Goal: Transaction & Acquisition: Purchase product/service

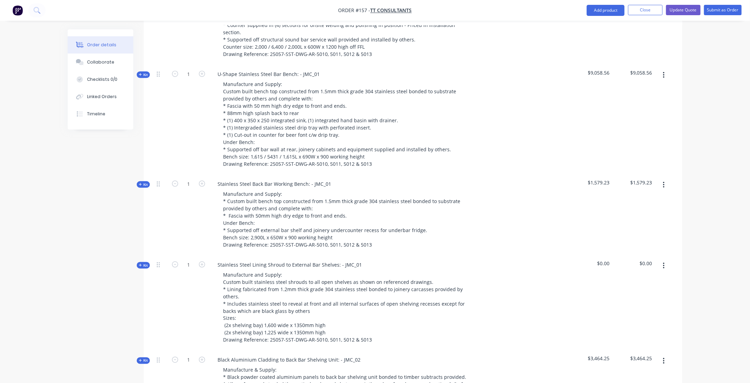
scroll to position [345, 0]
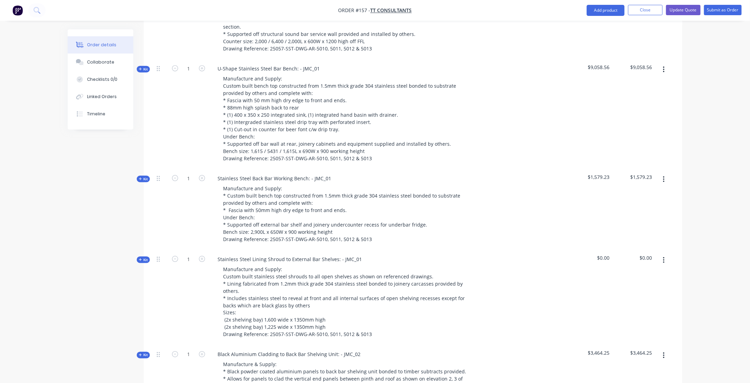
click at [142, 257] on span "Kit" at bounding box center [143, 259] width 9 height 5
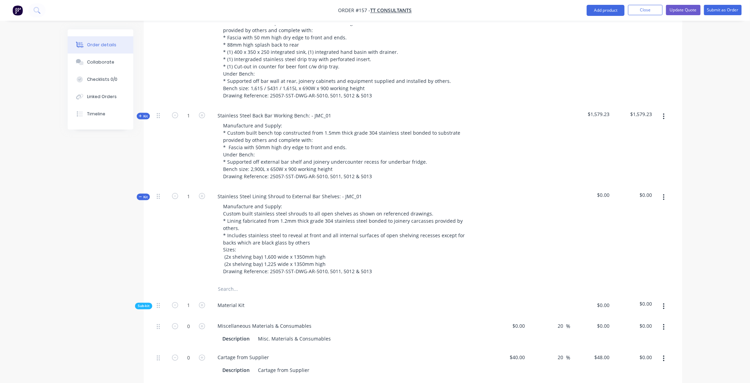
scroll to position [449, 0]
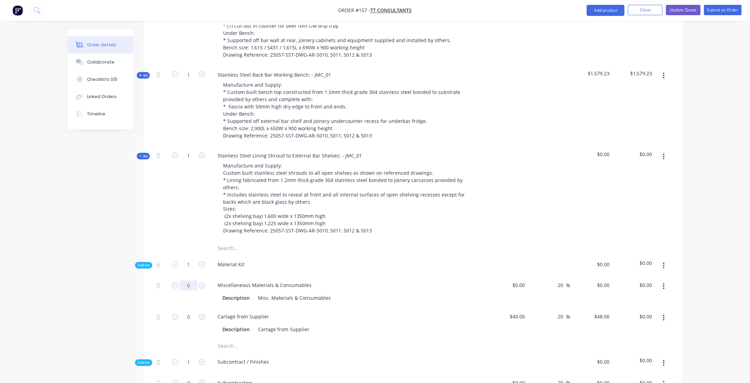
click at [185, 280] on input "0" at bounding box center [189, 285] width 18 height 10
type input "16"
click at [378, 312] on div "Cartage from Supplier" at bounding box center [347, 317] width 271 height 10
click at [518, 280] on div "0 $0.00" at bounding box center [518, 285] width 19 height 10
type input "$30.00"
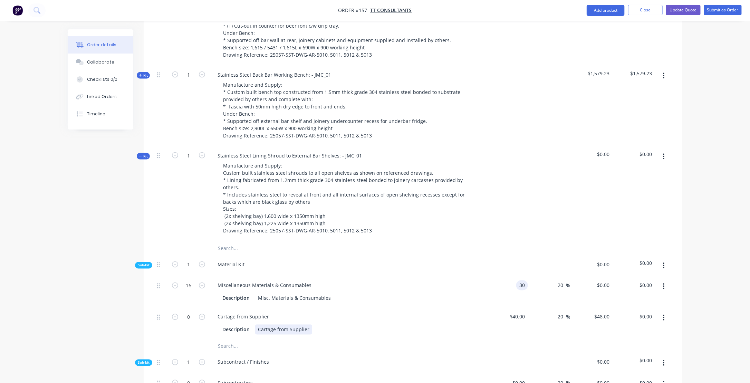
type input "$36.00"
type input "$576.00"
click at [339, 308] on div "Cartage from Supplier Description Cartage from Supplier" at bounding box center [347, 323] width 276 height 31
click at [204, 314] on icon "button" at bounding box center [202, 317] width 6 height 6
type input "1"
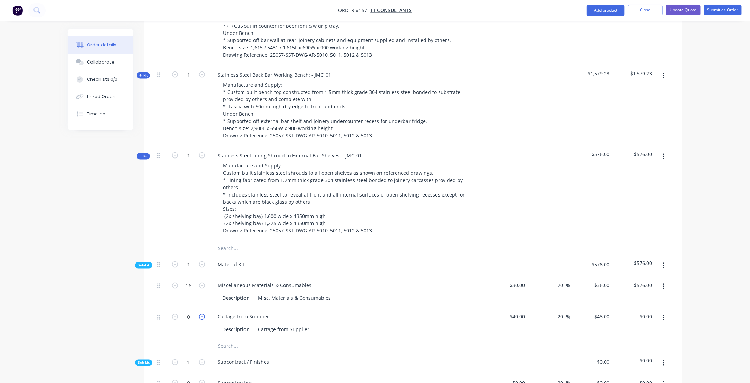
type input "$48.00"
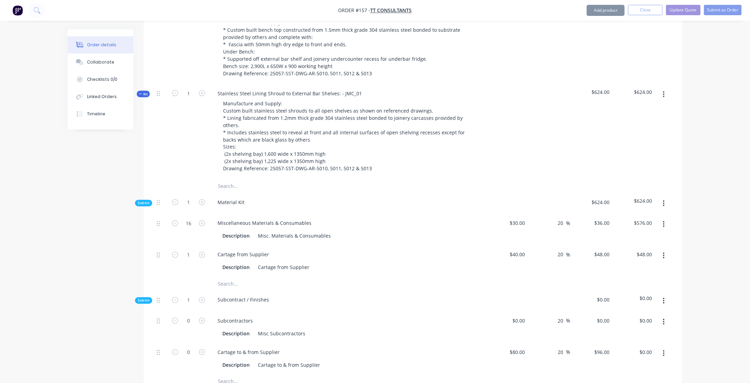
scroll to position [518, 0]
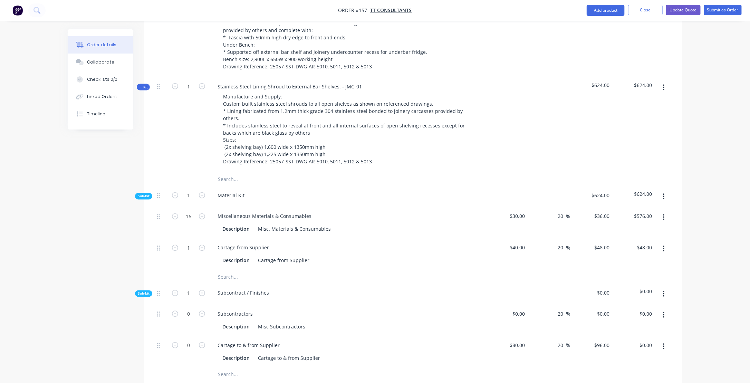
click at [664, 194] on icon "button" at bounding box center [663, 197] width 1 height 6
click at [625, 210] on div "Add product to kit" at bounding box center [639, 215] width 53 height 10
click at [622, 238] on div "Product catalogue" at bounding box center [639, 243] width 53 height 10
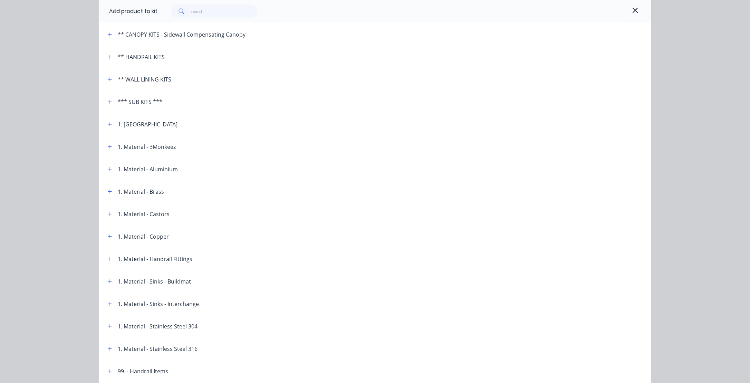
scroll to position [173, 0]
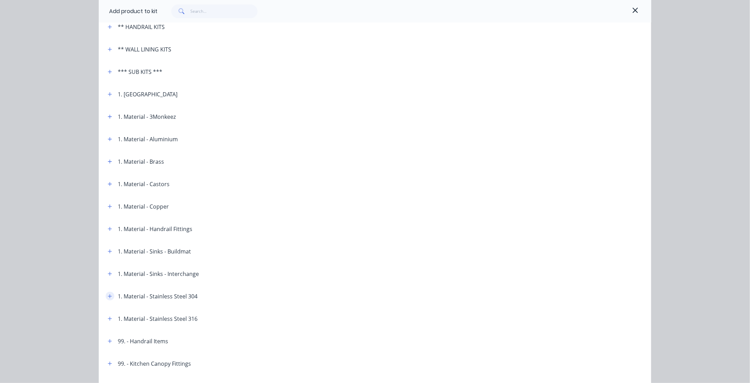
click at [108, 297] on icon "button" at bounding box center [110, 296] width 4 height 5
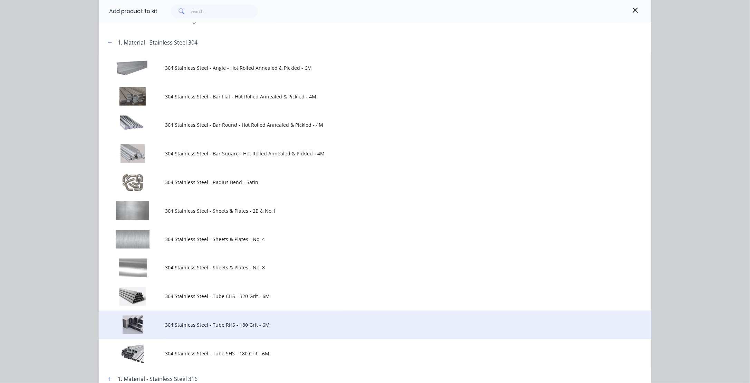
scroll to position [449, 0]
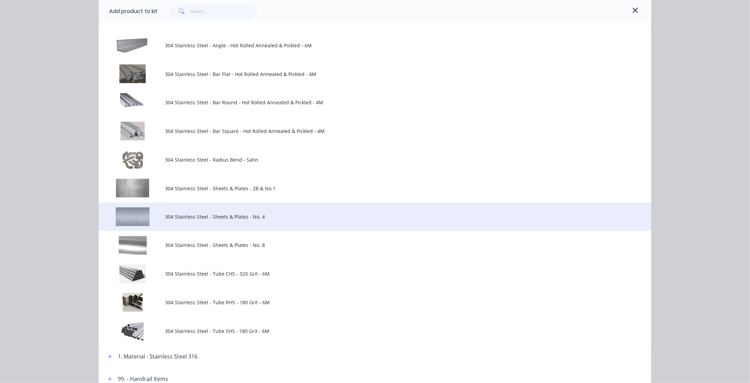
click at [174, 213] on span "304 Stainless Steel - Sheets & Plates - No. 4" at bounding box center [359, 216] width 389 height 7
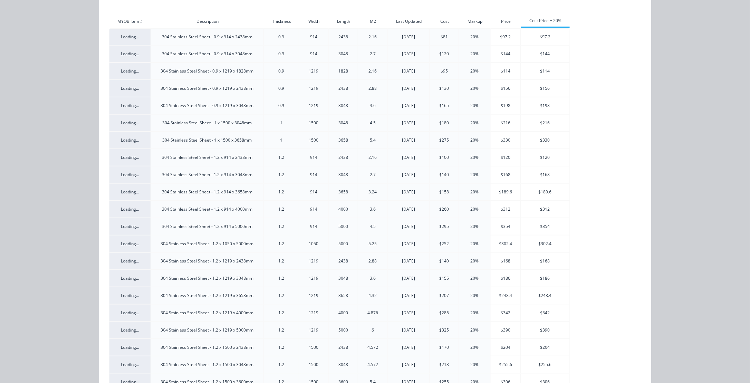
scroll to position [138, 0]
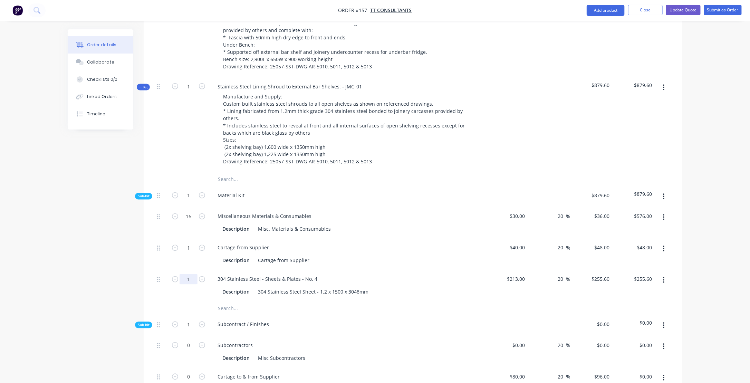
click at [190, 274] on input "1" at bounding box center [189, 279] width 18 height 10
type input "4"
type input "$1,022.40"
click at [366, 315] on div "Subcontract / Finishes" at bounding box center [347, 325] width 276 height 21
click at [406, 287] on div "Description 304 Stainless Steel Sheet - 1.2 x 1500 x 3048mm" at bounding box center [346, 292] width 253 height 10
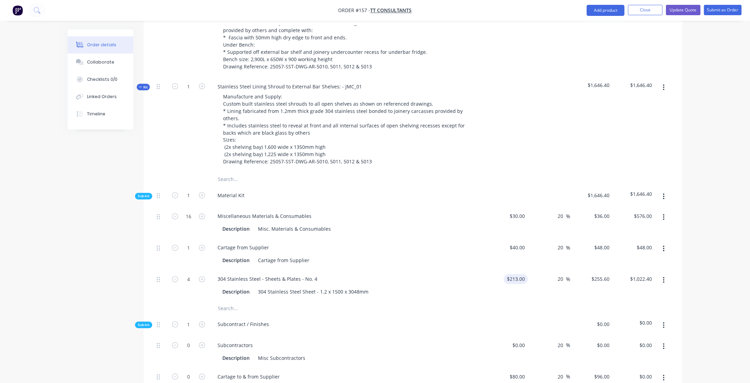
click at [517, 274] on div "$213.00 $213.00" at bounding box center [517, 279] width 21 height 10
type input "$183.00"
type input "$219.60"
type input "$878.40"
click at [337, 315] on div "Subcontract / Finishes" at bounding box center [347, 325] width 276 height 21
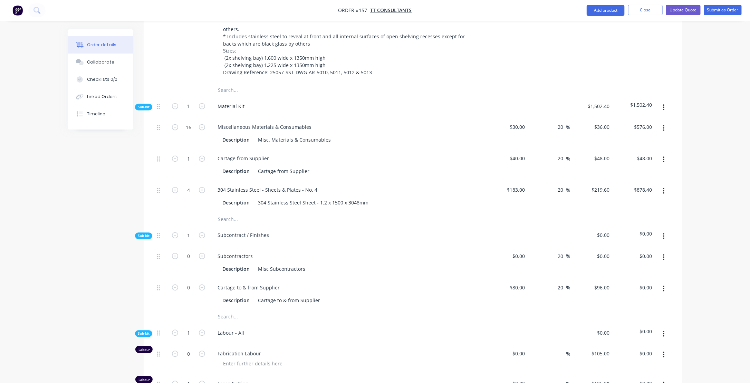
scroll to position [622, 0]
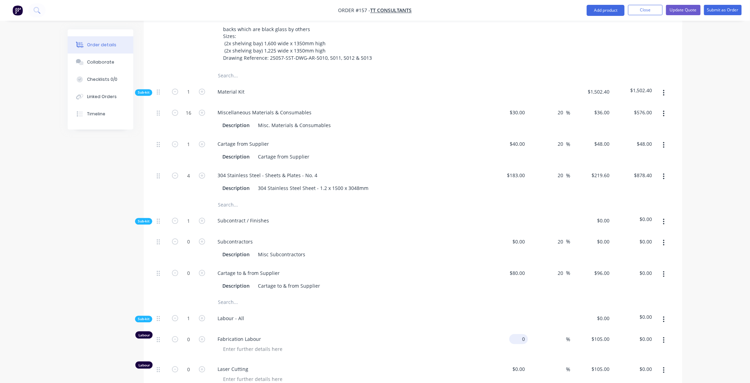
click at [518, 334] on div "0 $0.00" at bounding box center [518, 339] width 19 height 10
type input "$55.00"
click at [438, 344] on div at bounding box center [350, 349] width 265 height 10
click at [552, 330] on div "%" at bounding box center [549, 345] width 42 height 30
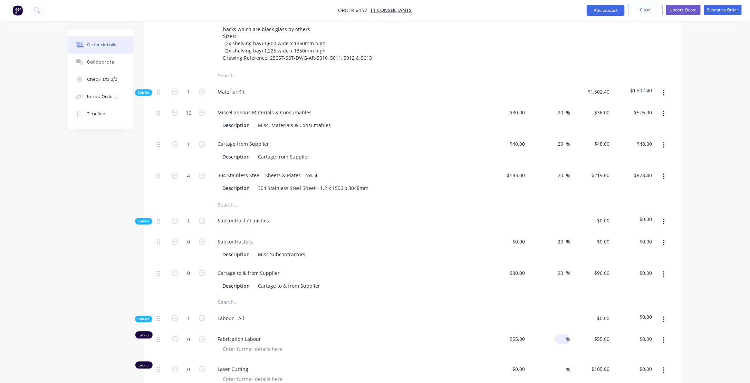
click at [560, 334] on input at bounding box center [562, 339] width 8 height 10
type input "90"
type input "$104.50"
click at [279, 360] on div "Laser Cutting" at bounding box center [347, 375] width 276 height 30
click at [190, 334] on input "0" at bounding box center [189, 339] width 18 height 10
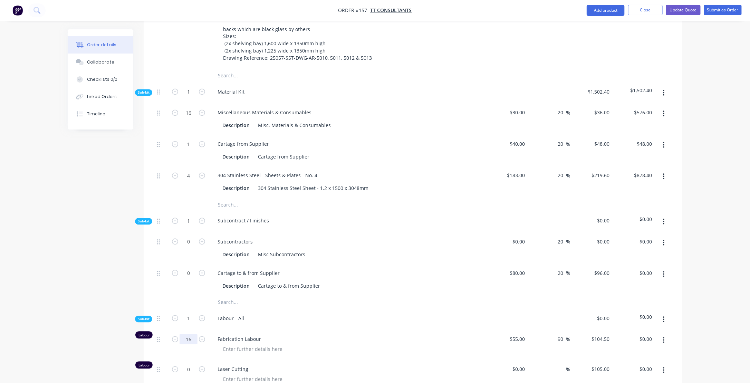
type input "16"
type input "$1,672.00"
click at [342, 336] on span "Fabrication Labour" at bounding box center [350, 339] width 265 height 7
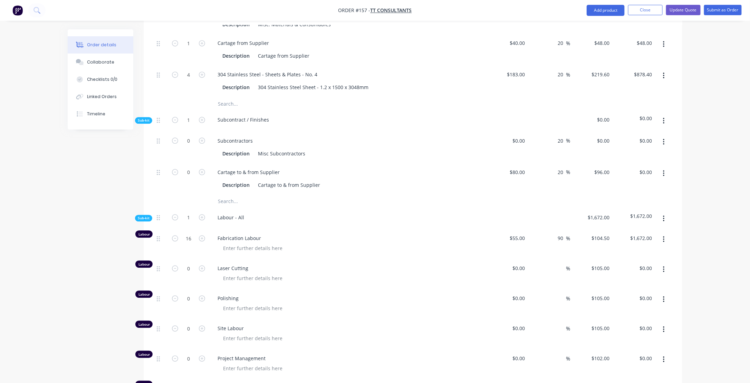
scroll to position [725, 0]
click at [202, 353] on icon "button" at bounding box center [202, 356] width 6 height 6
type input "1"
type input "$102.00"
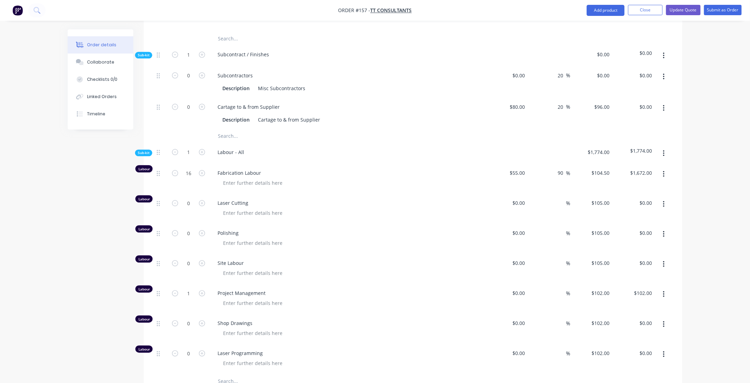
scroll to position [794, 0]
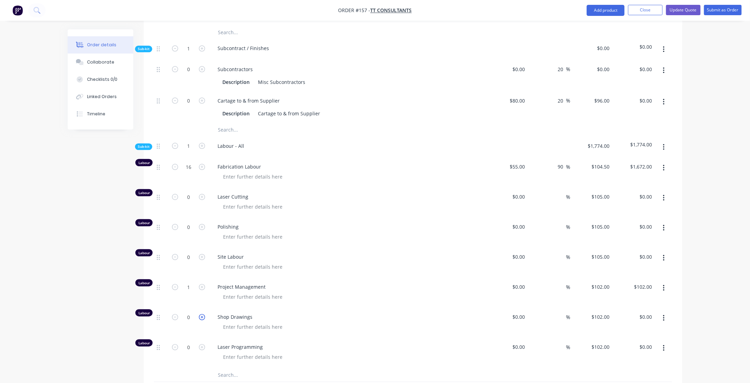
click at [200, 314] on icon "button" at bounding box center [202, 317] width 6 height 6
type input "1"
type input "$102.00"
click at [200, 314] on icon "button" at bounding box center [202, 317] width 6 height 6
type input "2"
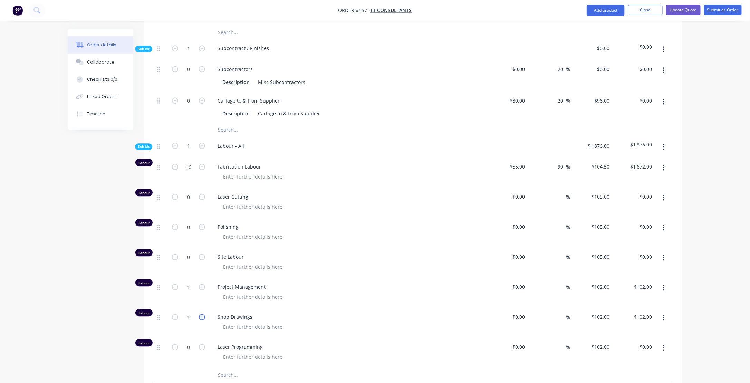
type input "$204.00"
click at [202, 344] on icon "button" at bounding box center [202, 347] width 6 height 6
type input "1"
type input "$102.00"
click at [202, 344] on icon "button" at bounding box center [202, 347] width 6 height 6
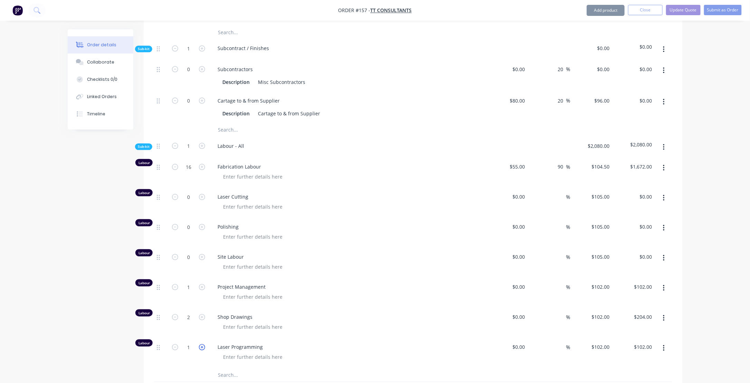
type input "2"
type input "$204.00"
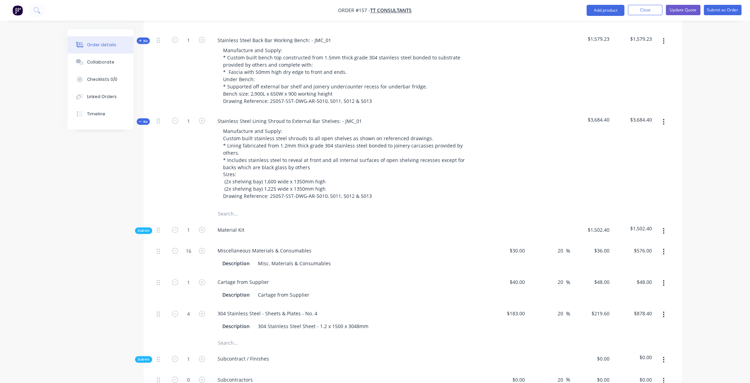
scroll to position [484, 0]
click at [139, 118] on button "Kit" at bounding box center [143, 121] width 13 height 7
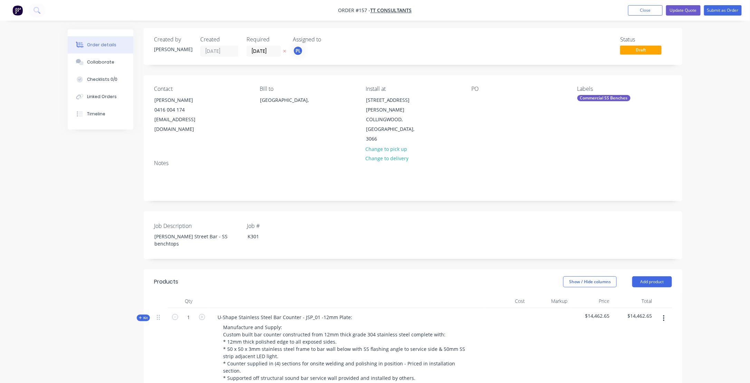
scroll to position [0, 0]
click at [651, 278] on button "Add product" at bounding box center [652, 283] width 40 height 11
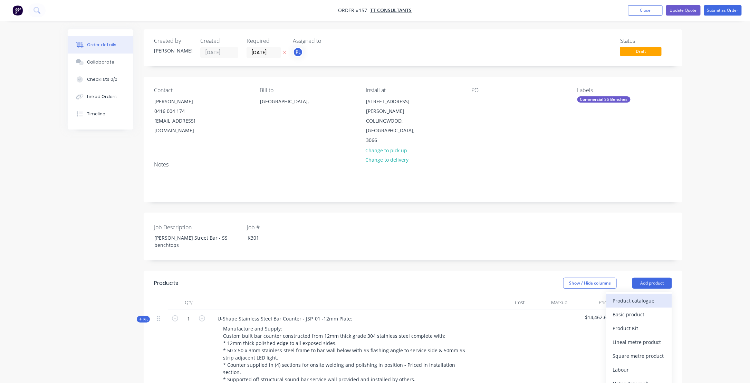
click at [626, 296] on div "Product catalogue" at bounding box center [639, 301] width 53 height 10
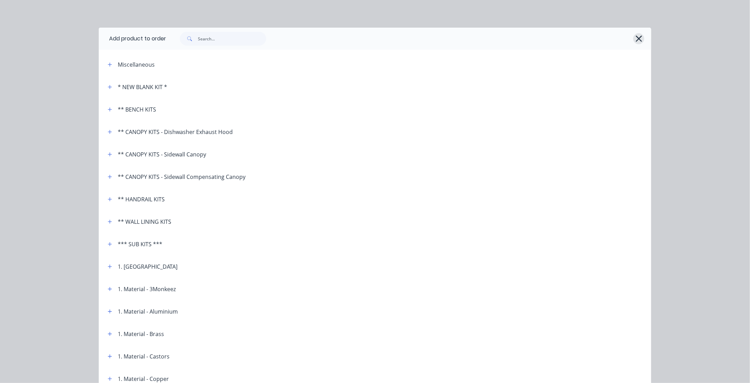
click at [637, 39] on icon "button" at bounding box center [639, 39] width 6 height 6
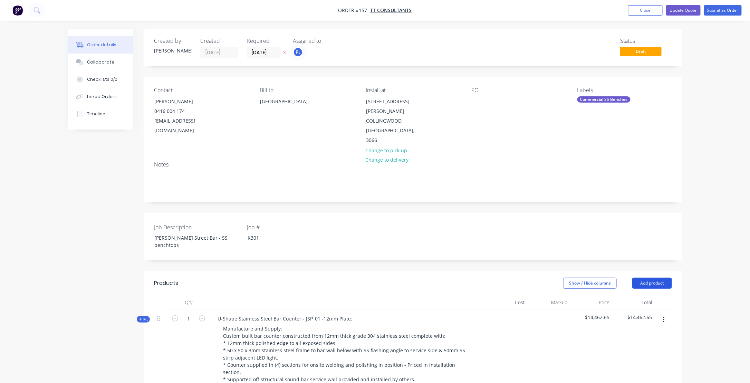
click at [652, 278] on button "Add product" at bounding box center [652, 283] width 40 height 11
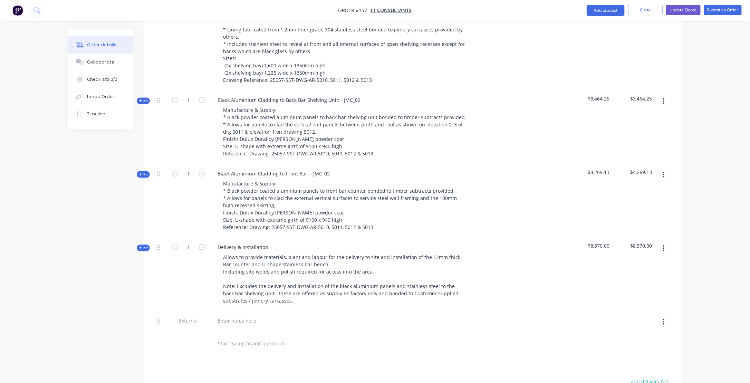
scroll to position [622, 0]
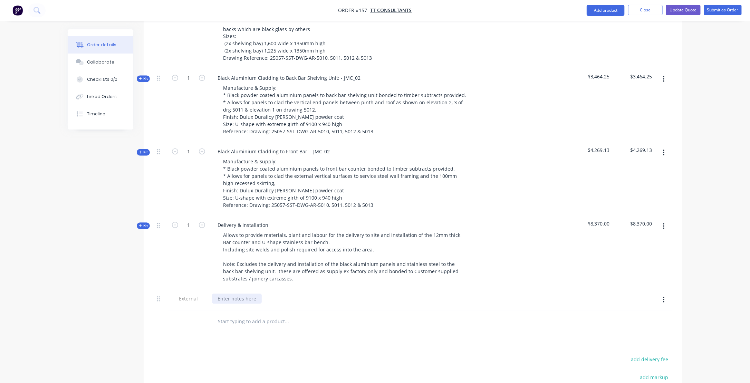
click at [223, 294] on div at bounding box center [237, 299] width 50 height 10
click at [370, 294] on div "* Joinery and cladding to back bar and the bar U-shape service wall" at bounding box center [296, 299] width 168 height 10
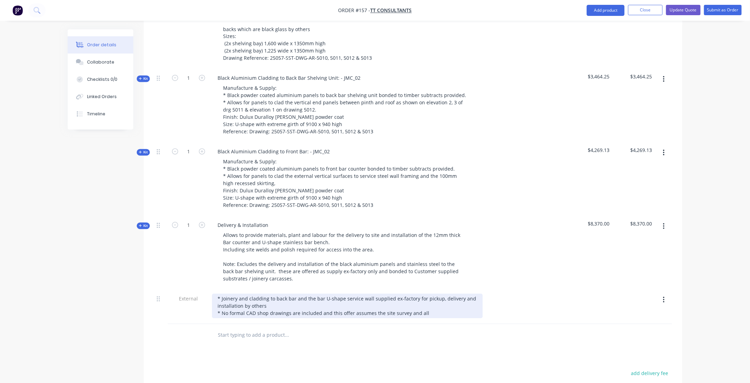
click at [432, 294] on div "* Joinery and cladding to back bar and the bar U-shape service wall supplied ex…" at bounding box center [347, 306] width 271 height 25
click at [428, 294] on div "* Joinery and cladding to back bar and the bar U-shape service wall supplied ex…" at bounding box center [347, 306] width 271 height 25
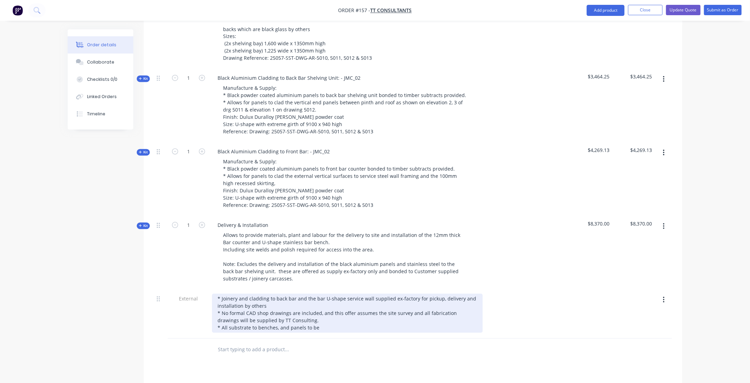
click at [275, 294] on div "* Joinery and cladding to back bar and the bar U-shape service wall supplied ex…" at bounding box center [347, 313] width 271 height 39
click at [379, 294] on div "* Joinery and cladding to back bar and the bar U-shape service wall supplied ex…" at bounding box center [347, 313] width 271 height 39
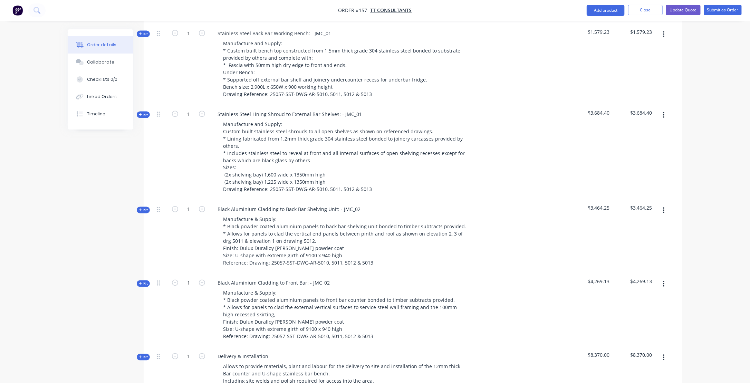
scroll to position [484, 0]
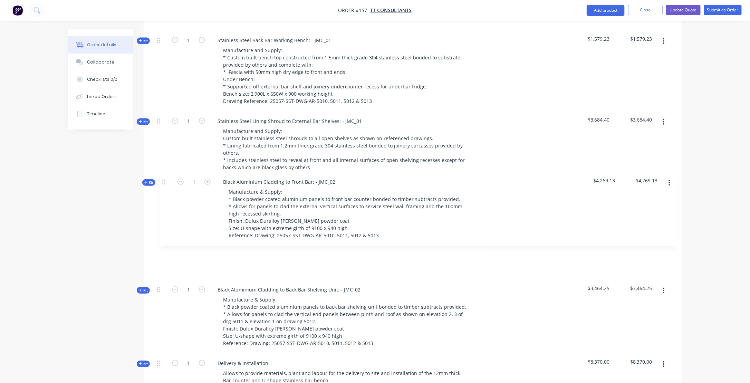
drag, startPoint x: 160, startPoint y: 258, endPoint x: 165, endPoint y: 183, distance: 74.8
click at [165, 183] on div "Kit 1 U-Shape Stainless Steel Bar Counter - JSP_01 -12mm Plate: Manufacture and…" at bounding box center [413, 151] width 518 height 651
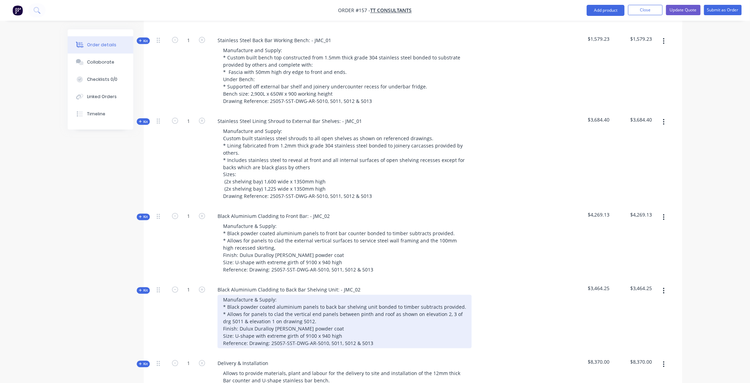
click at [307, 295] on div "Manufacture & Supply: * Black powder coated aluminium panels to back bar shelvi…" at bounding box center [345, 322] width 254 height 54
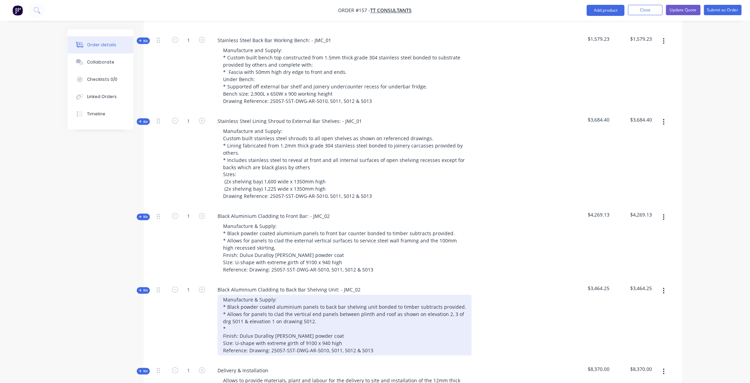
click at [237, 295] on div "Manufacture & Supply: * Black powder coated aluminium panels to back bar shelvi…" at bounding box center [345, 325] width 254 height 61
click at [355, 301] on div "Manufacture & Supply: * Black powder coated aluminium panels to back bar shelvi…" at bounding box center [345, 325] width 254 height 61
click at [341, 295] on div "Manufacture & Supply: * Black powder coated aluminium panels to back bar shelvi…" at bounding box center [345, 325] width 254 height 61
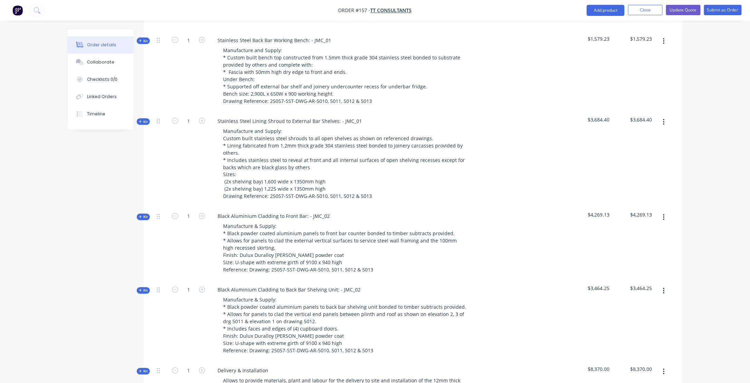
click at [138, 287] on button "Kit" at bounding box center [143, 290] width 13 height 7
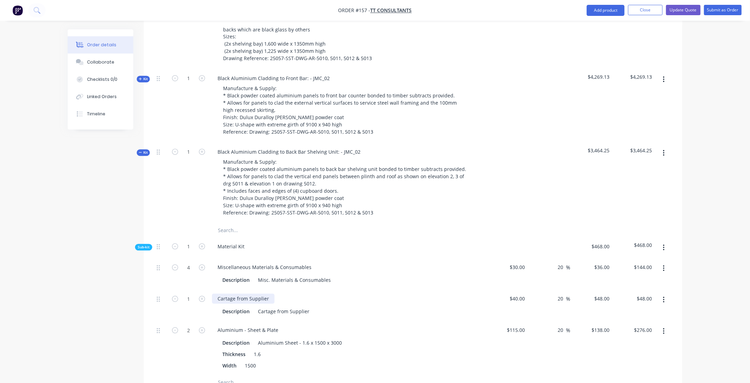
scroll to position [622, 0]
click at [140, 151] on icon "button" at bounding box center [140, 152] width 3 height 3
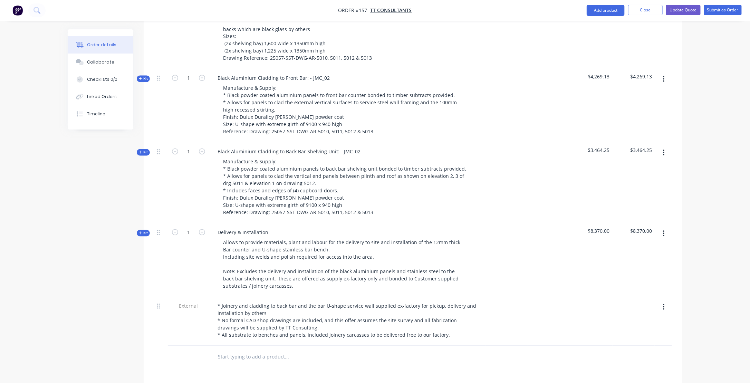
click at [141, 151] on icon "button" at bounding box center [140, 152] width 3 height 3
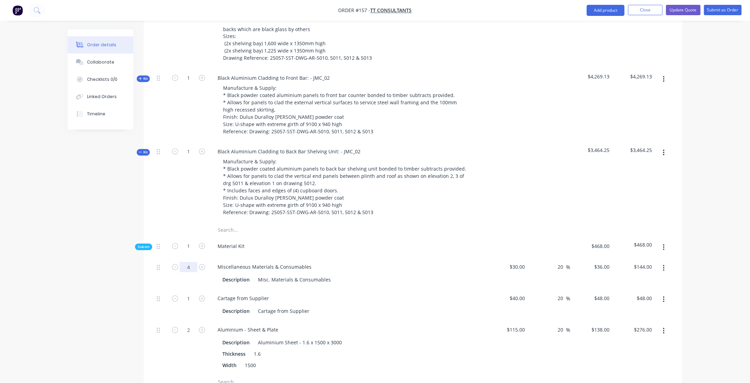
click at [191, 262] on input "4" at bounding box center [189, 267] width 18 height 10
type input "7.2"
type input "$259.20"
click at [378, 275] on div "Description Misc. Materials & Consumables" at bounding box center [346, 280] width 253 height 10
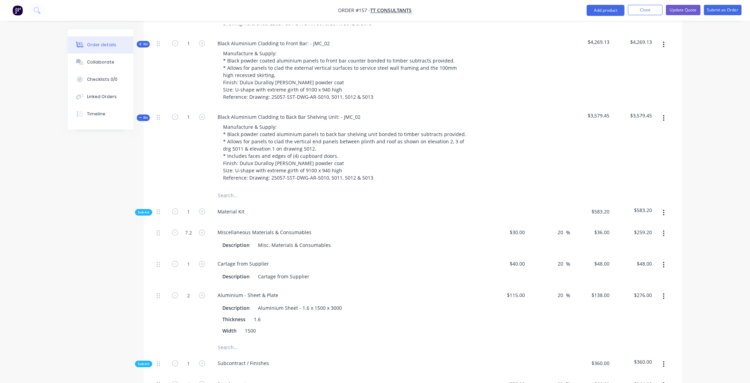
click at [94, 277] on div "Created by [PERSON_NAME] Created [DATE] Required [DATE] Assigned to PL Status D…" at bounding box center [375, 211] width 615 height 1676
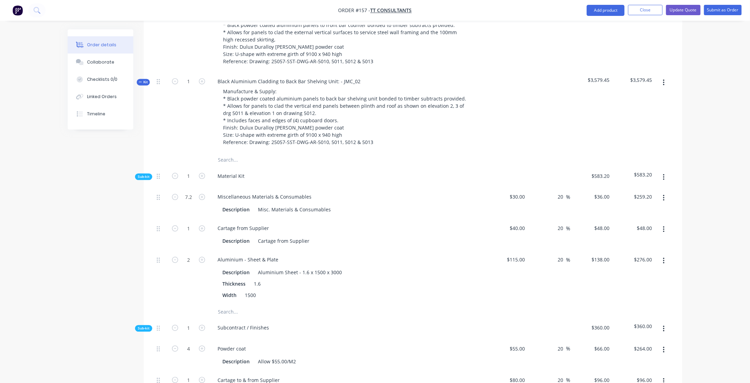
scroll to position [725, 0]
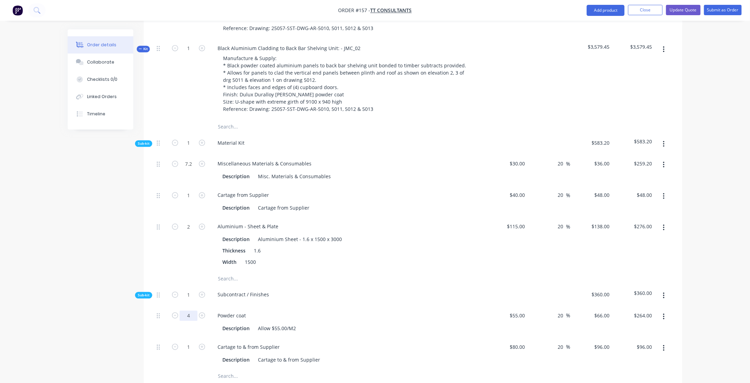
click at [190, 311] on input "4" at bounding box center [189, 316] width 18 height 10
type input "7.2"
type input "$475.20"
click at [358, 323] on div "Description Allow $55.00/M2" at bounding box center [346, 328] width 253 height 10
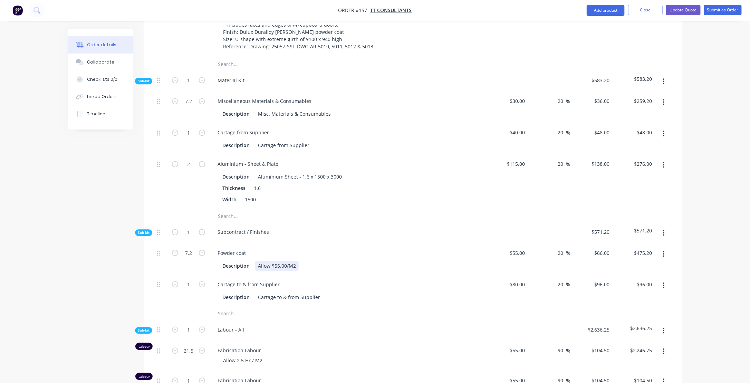
scroll to position [794, 0]
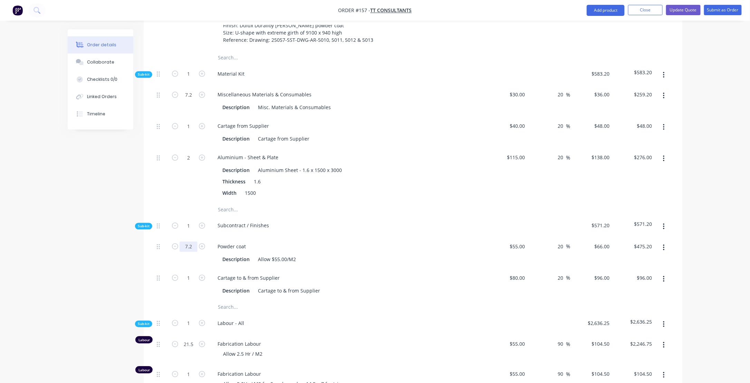
click at [189, 241] on input "7.2" at bounding box center [189, 246] width 18 height 10
type input "7.6"
type input "$501.60"
click at [386, 300] on div at bounding box center [315, 307] width 207 height 14
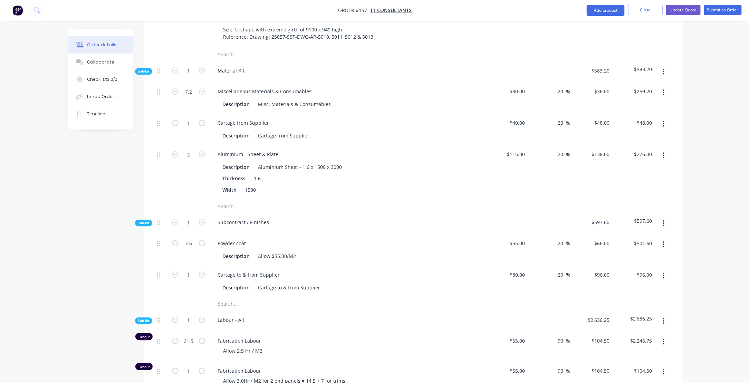
scroll to position [829, 0]
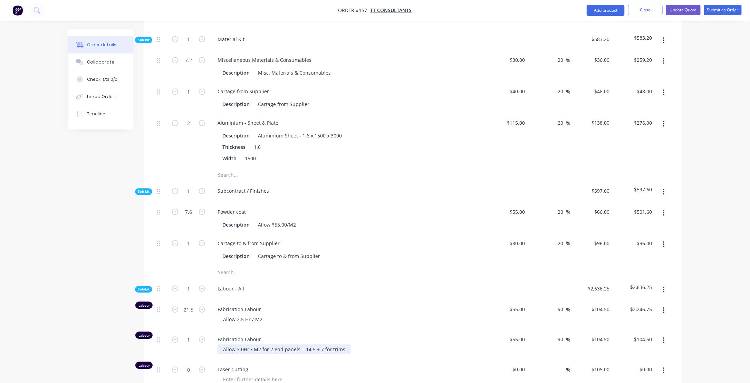
click at [320, 344] on div "Allow 3.0Hr / M2 for 2 end panels = 14.5 + 7 for trims" at bounding box center [284, 349] width 133 height 10
click at [434, 330] on div "Fabrication Labour Allow 3.0Hr / M2 for 2 end panels = 14.5 + 6 for trims" at bounding box center [347, 345] width 276 height 30
click at [223, 314] on div "Allow 2.5 Hr / M2" at bounding box center [243, 319] width 50 height 10
type input "8"
type input "$836.00"
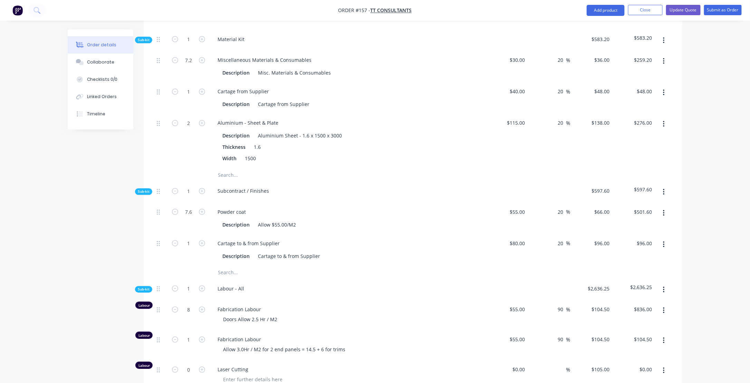
click at [365, 300] on div "Fabrication Labour Doors Allow 2.5 Hr / M2" at bounding box center [347, 315] width 276 height 30
click at [224, 344] on div "Allow 3.0Hr / M2 for 2 end panels = 14.5 + 6 for trims" at bounding box center [284, 349] width 133 height 10
drag, startPoint x: 274, startPoint y: 312, endPoint x: 281, endPoint y: 309, distance: 7.8
click at [281, 344] on div "Panels & Trims - Allow 3.0Hr / M2 for 2 end panels = 14.5 + 6 for trims" at bounding box center [304, 349] width 172 height 10
click at [388, 279] on div "Labour - All" at bounding box center [347, 289] width 276 height 21
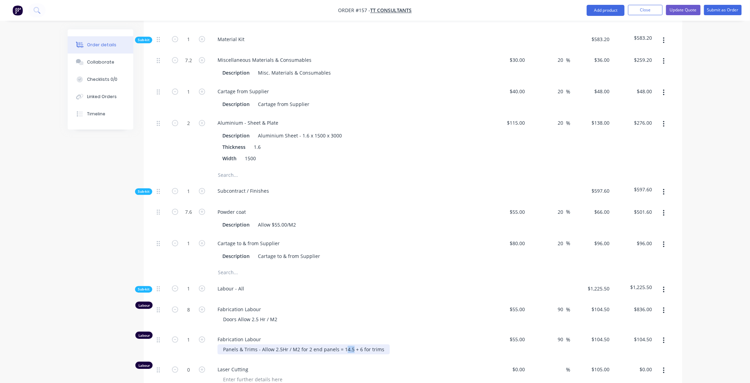
drag, startPoint x: 343, startPoint y: 311, endPoint x: 349, endPoint y: 311, distance: 6.2
click at [349, 344] on div "Panels & Trims - Allow 2.5Hr / M2 for 2 end panels = 14.5 + 6 for trims" at bounding box center [304, 349] width 172 height 10
click at [417, 344] on div "Panels & Trims - Allow 2.5Hr / M2 for 2 end panels = 11 + 6 for trims" at bounding box center [350, 349] width 265 height 10
click at [190, 334] on input "1" at bounding box center [189, 339] width 18 height 10
type input "17"
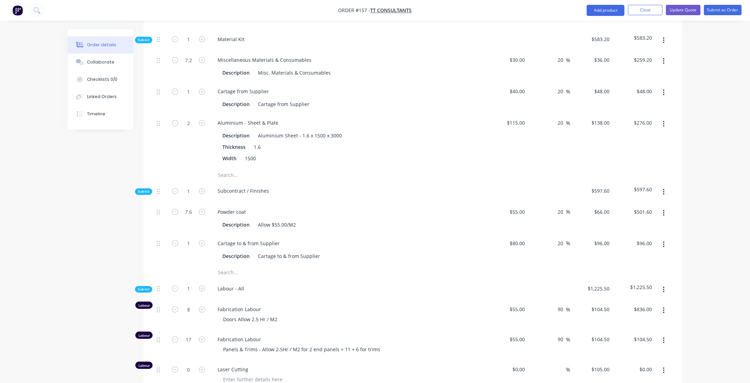
type input "$1,776.50"
click at [324, 366] on span "Laser Cutting" at bounding box center [350, 369] width 265 height 7
click at [202, 366] on icon "button" at bounding box center [202, 369] width 6 height 6
type input "1"
type input "$105.00"
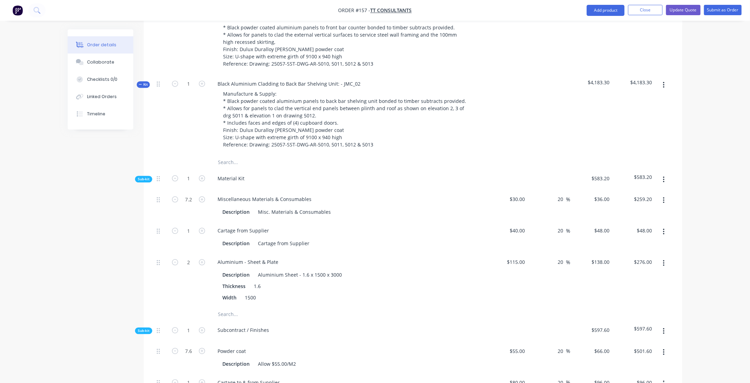
scroll to position [656, 0]
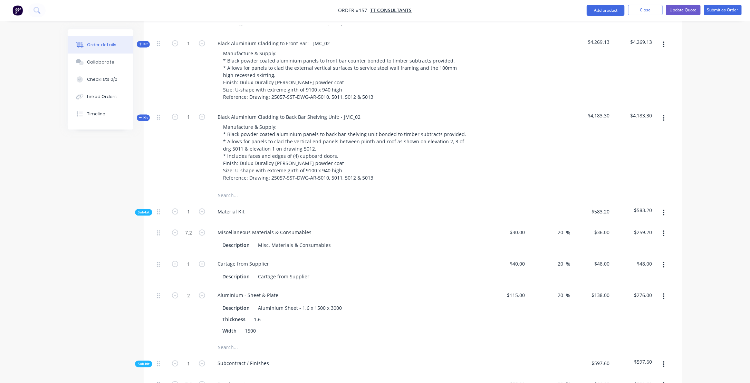
click at [140, 116] on icon "button" at bounding box center [140, 117] width 3 height 3
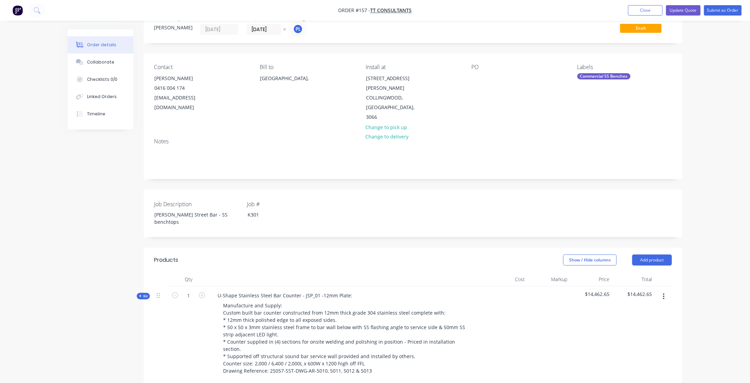
scroll to position [0, 0]
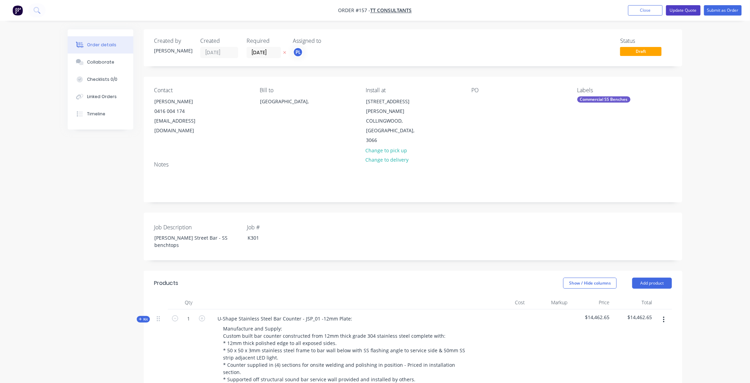
click at [682, 8] on button "Update Quote" at bounding box center [683, 10] width 35 height 10
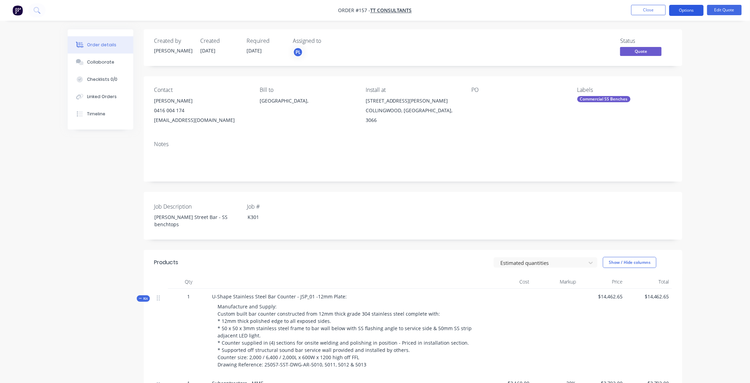
click at [687, 13] on button "Options" at bounding box center [686, 10] width 35 height 11
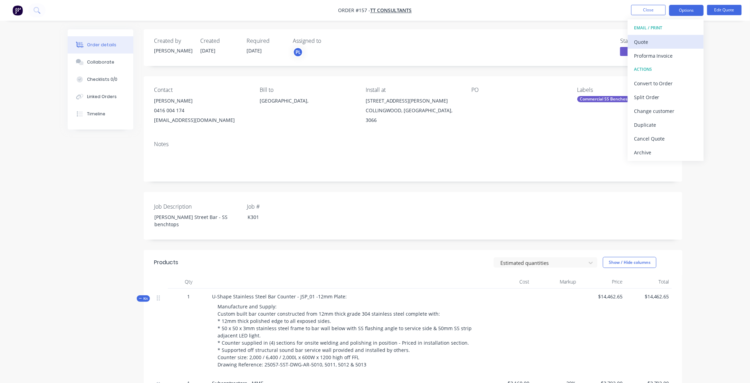
click at [646, 43] on div "Quote" at bounding box center [666, 42] width 64 height 10
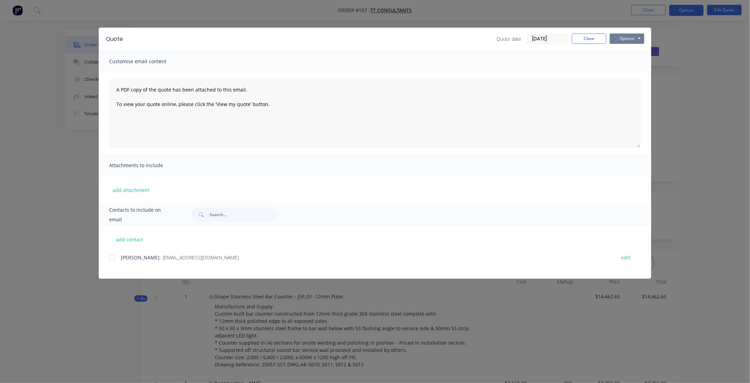
click at [622, 39] on button "Options" at bounding box center [627, 39] width 35 height 10
click at [630, 52] on button "Preview" at bounding box center [632, 50] width 44 height 11
click at [596, 38] on button "Close" at bounding box center [589, 39] width 35 height 10
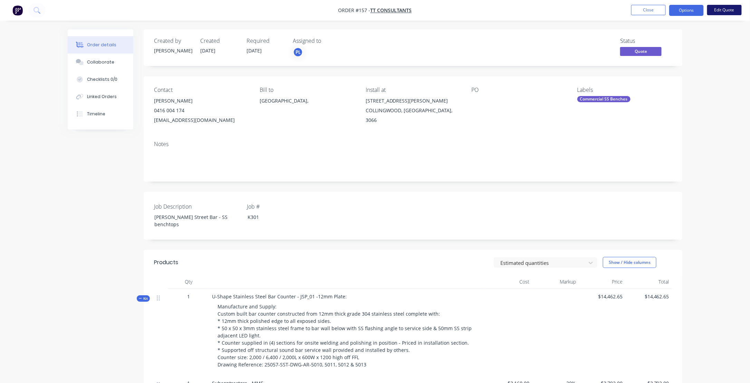
click at [722, 10] on button "Edit Quote" at bounding box center [724, 10] width 35 height 10
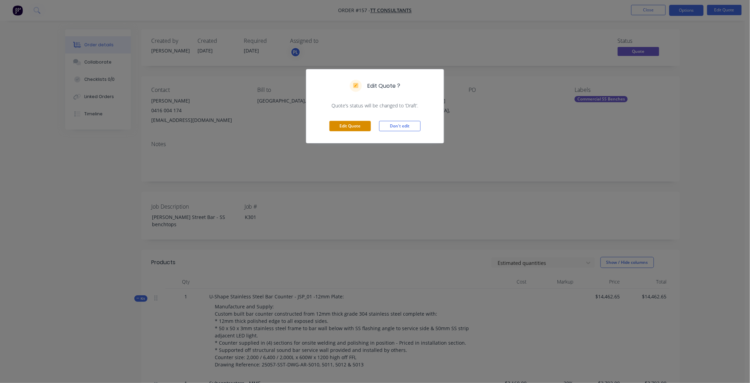
click at [361, 126] on button "Edit Quote" at bounding box center [350, 126] width 41 height 10
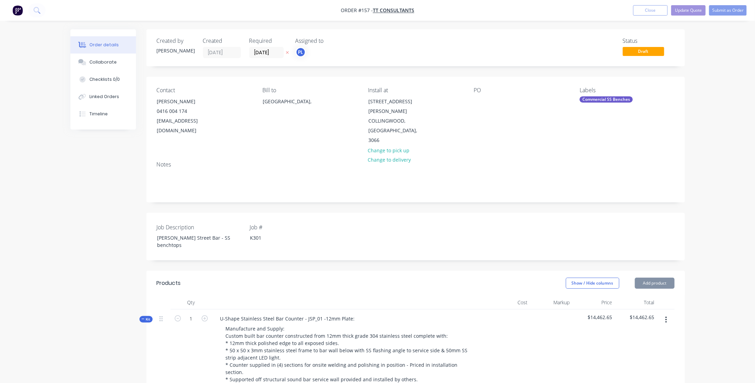
type input "$3,160.00"
type input "20"
type input "$3,792.00"
type input "$120.00"
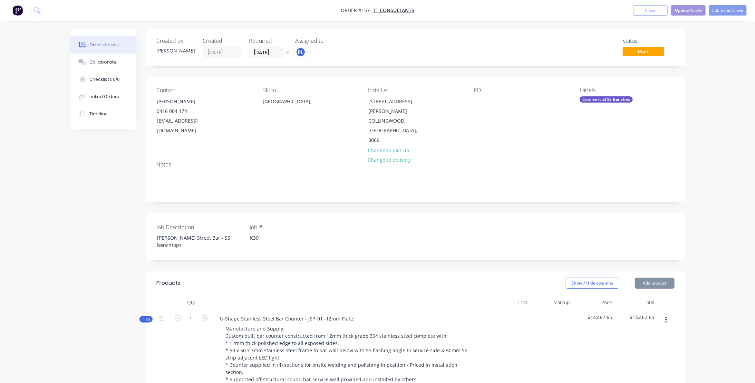
type input "20"
type input "$144.00"
type input "$288.00"
type input "$3,606.00"
type input "20"
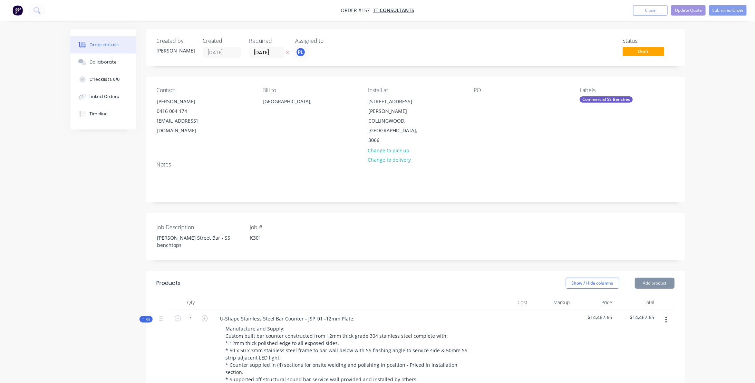
type input "$4,327.20"
type input "$1,675.00"
type input "20"
type input "$2,010.00"
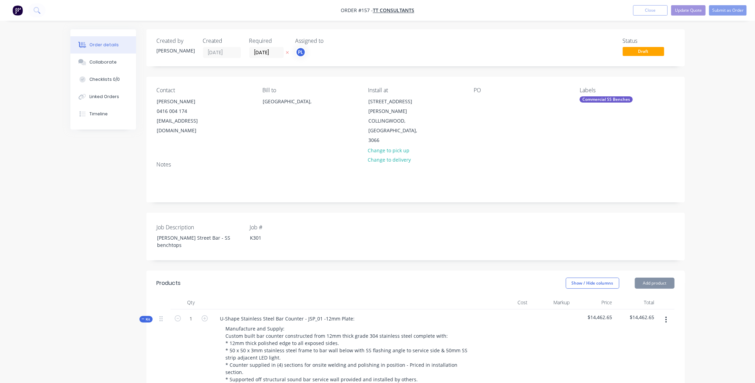
type input "$138.00"
type input "20"
type input "$165.60"
type input "$331.20"
type input "$400.00"
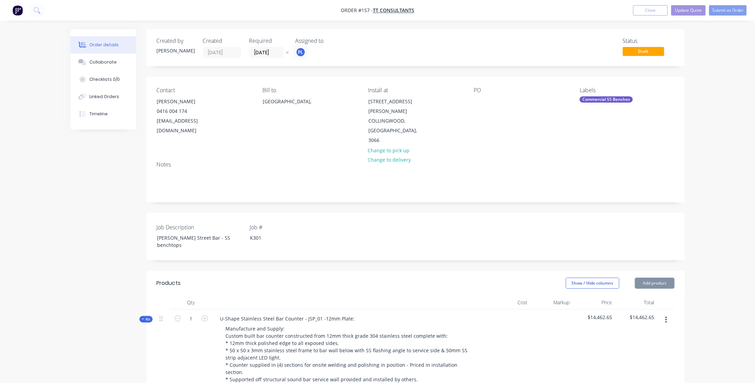
type input "20"
type input "$480.00"
type input "$40.00"
type input "20"
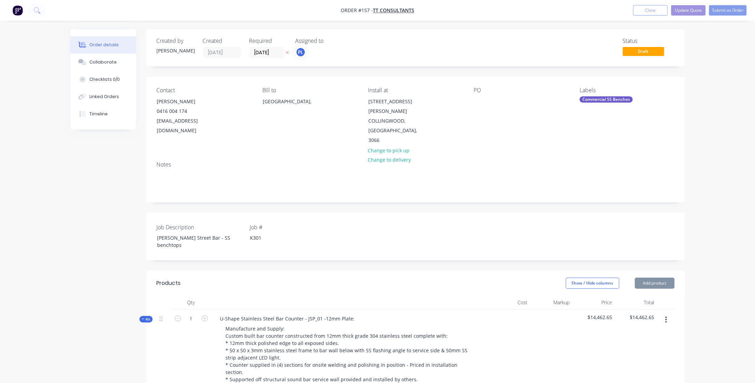
type input "$48.00"
type input "$55.00"
type input "90"
type input "$104.50"
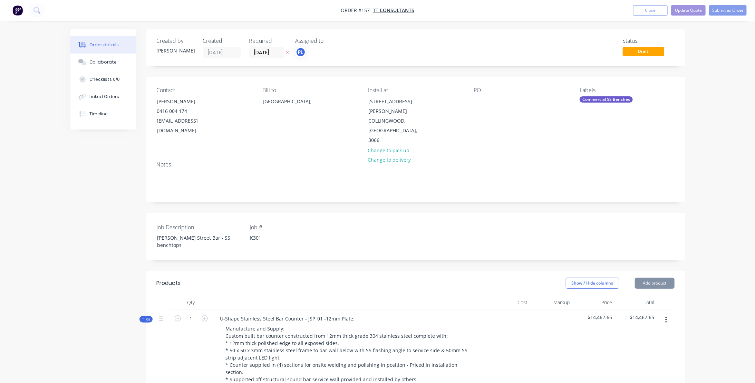
type input "$3,814.25"
type input "$105.00"
type input "$55.00"
type input "90"
type input "$104.50"
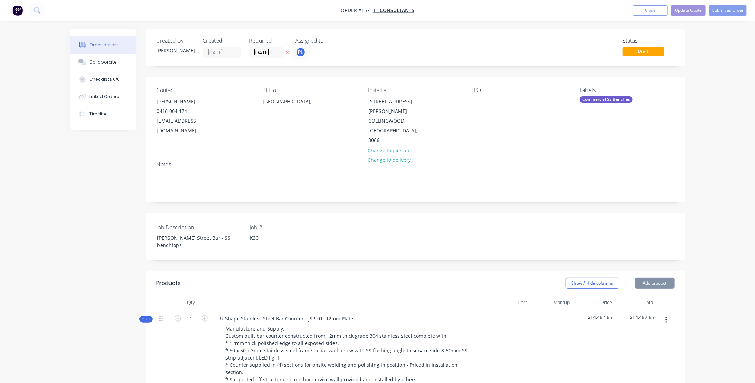
type input "$418.00"
type input "$105.00"
type input "$102.00"
type input "$204.00"
type input "$50.00"
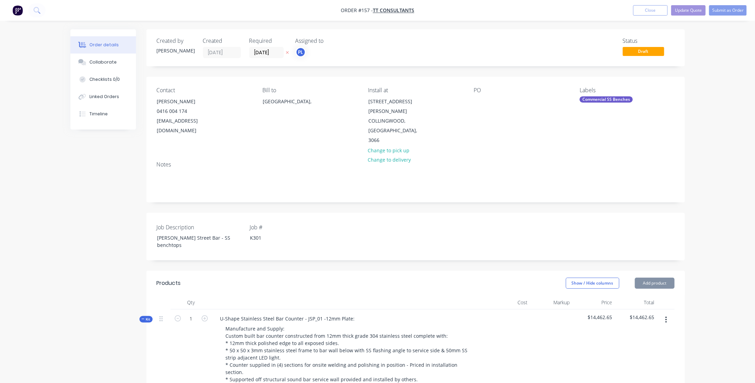
type input "90"
type input "$95.00"
type input "$570.00"
type input "$50.00"
type input "90"
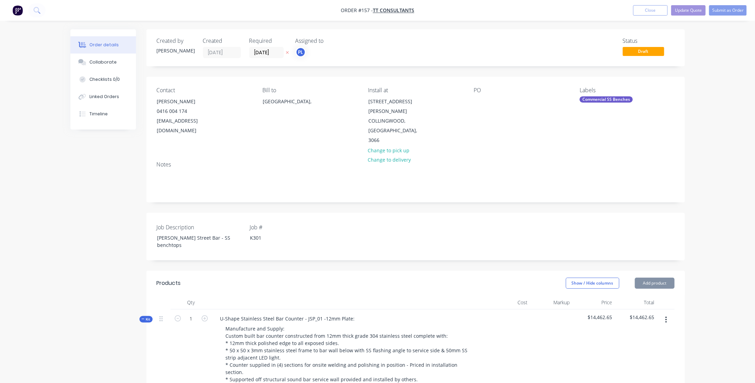
type input "$95.00"
type input "$190.00"
type input "$2,182.00"
type input "20"
type input "$2,618.40"
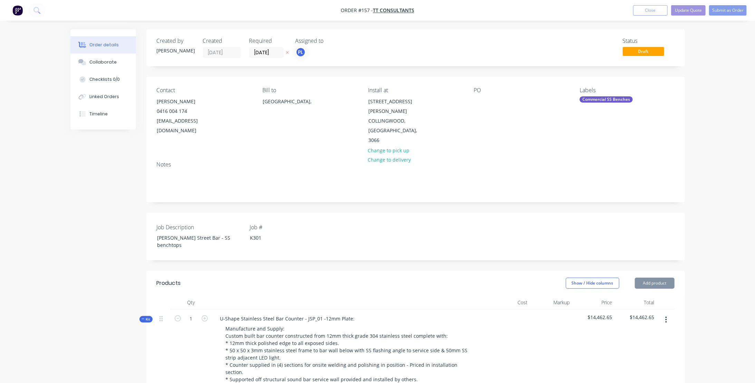
type input "$2,618.40"
type input "$40.00"
type input "20"
type input "$48.00"
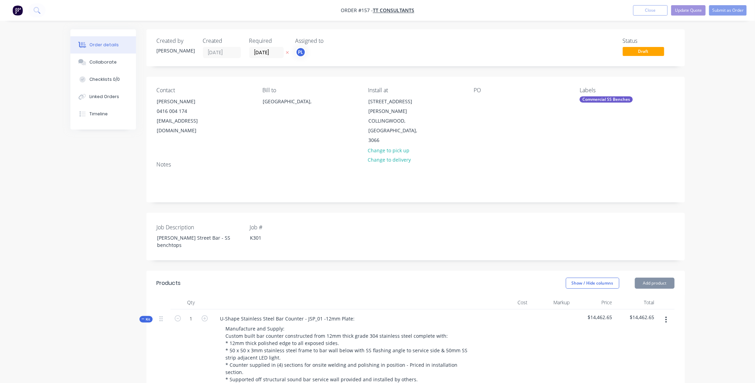
type input "$55.00"
type input "90"
type input "$104.50"
type input "$5,066.16"
type input "$105.00"
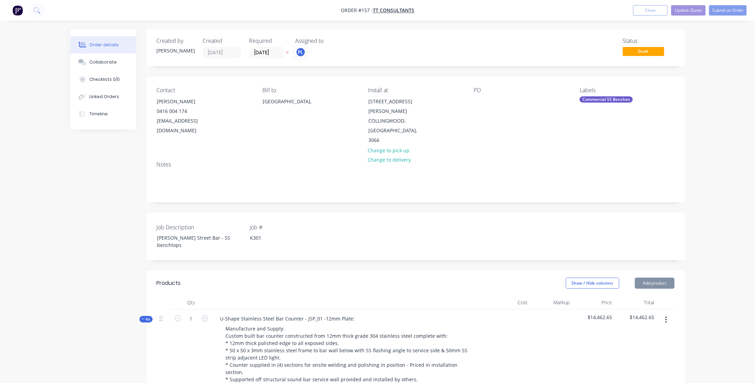
type input "$105.00"
type input "$102.00"
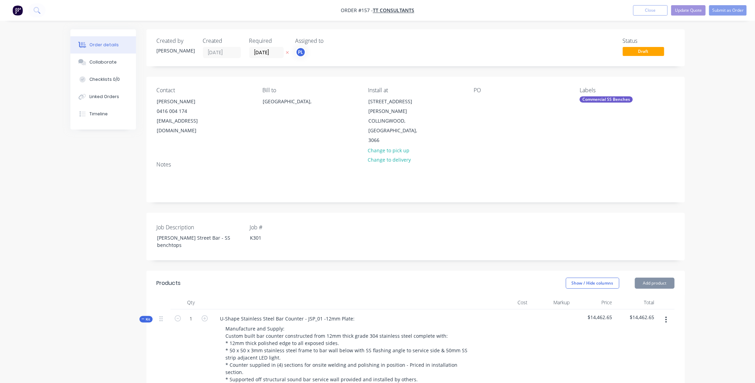
type input "$816.00"
type input "$102.00"
type input "$408.00"
type input "$185.00"
type input "20"
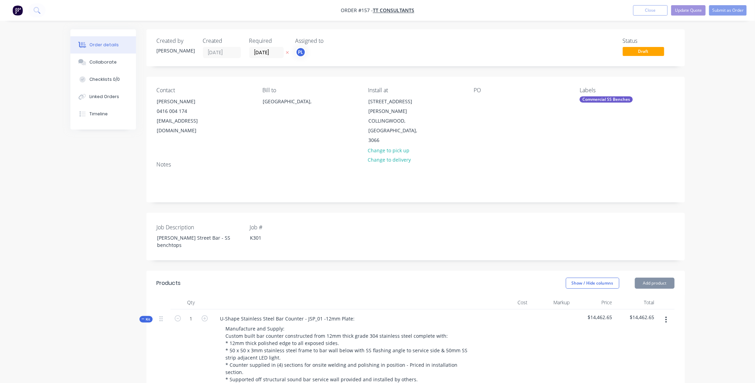
type input "$222.00"
type input "$30.00"
type input "20"
type input "$36.00"
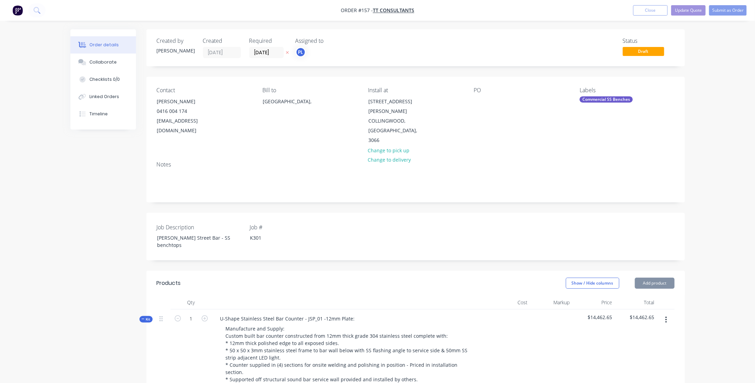
type input "$57.60"
type input "$40.00"
type input "20"
type input "$48.00"
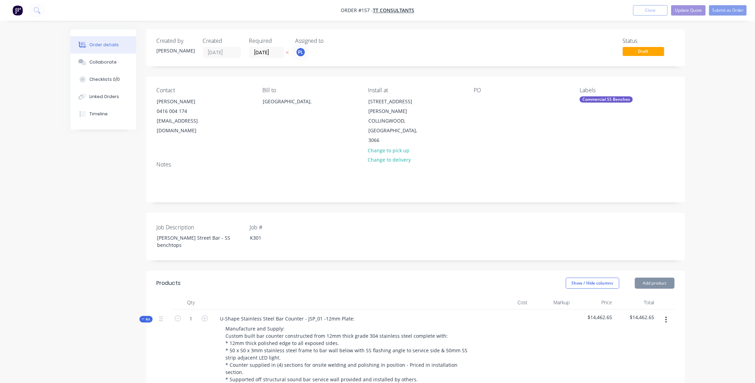
type input "$55.00"
type input "90"
type input "$104.50"
type input "$966.63"
type input "$105.00"
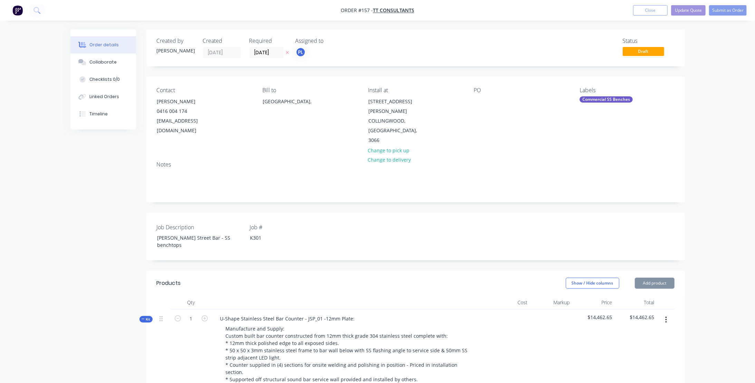
type input "$105.00"
type input "$50.00"
type input "90"
type input "$95.00"
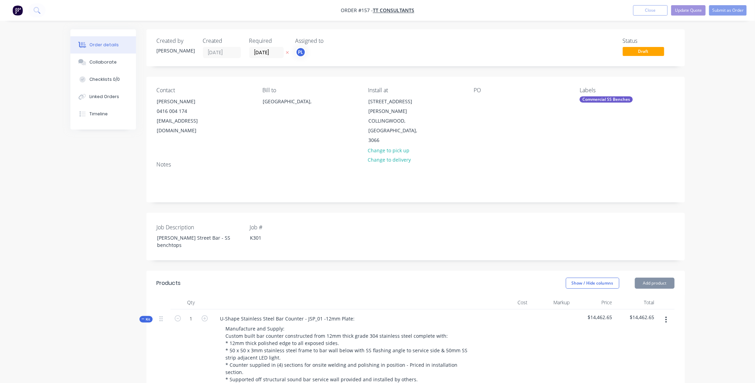
type input "$95.00"
type input "$50.00"
type input "90"
type input "$95.00"
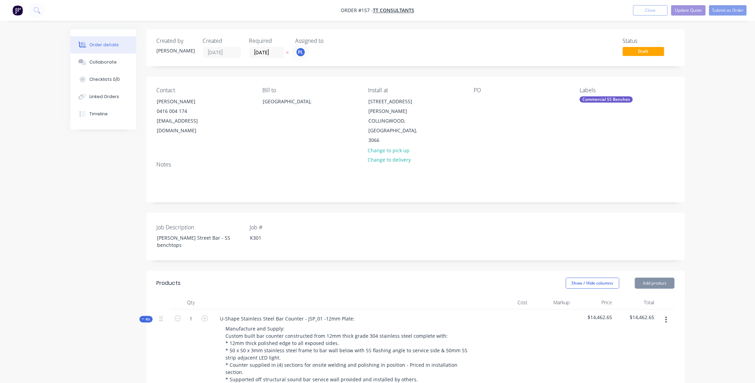
type input "$50.00"
type input "90"
type input "$95.00"
type input "$30.00"
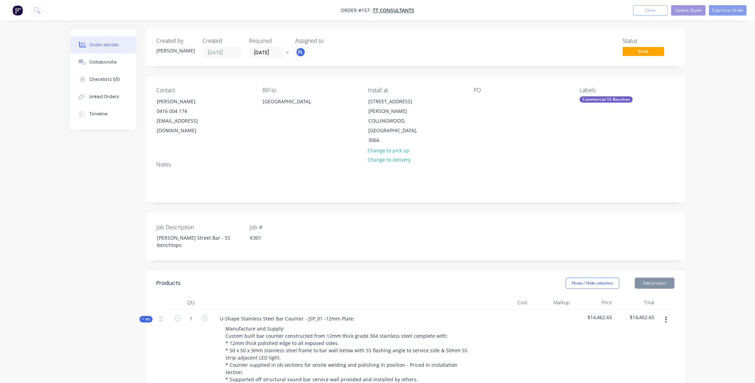
type input "20"
type input "$36.00"
type input "$576.00"
type input "$40.00"
type input "20"
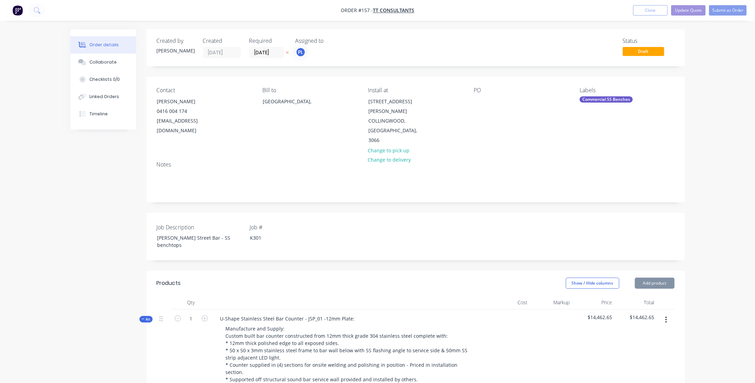
type input "$48.00"
type input "$183.00"
type input "20"
type input "$219.60"
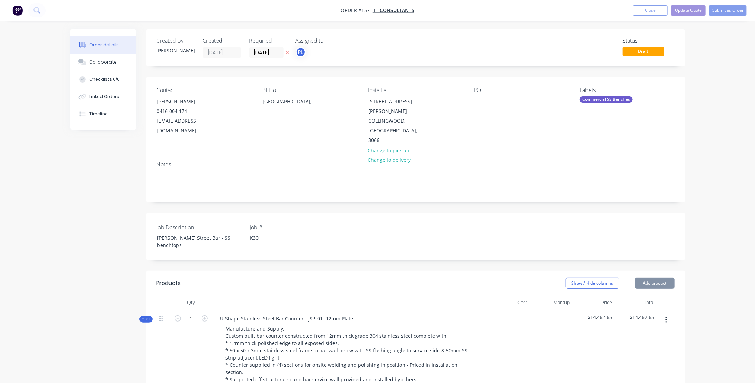
type input "$878.40"
type input "20"
type input "$80.00"
type input "20"
type input "$96.00"
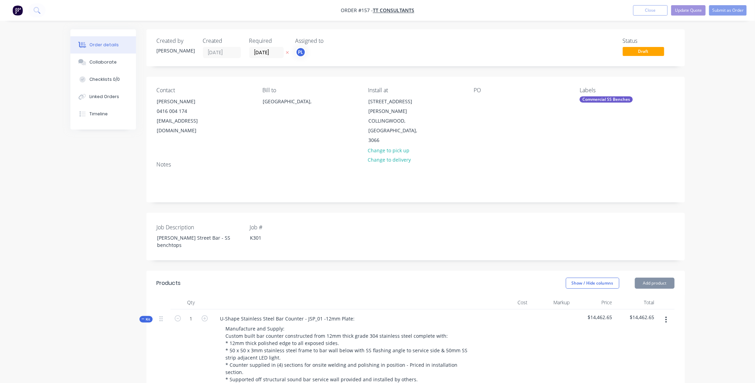
type input "$55.00"
type input "90"
type input "$104.50"
type input "$1,672.00"
type input "$105.00"
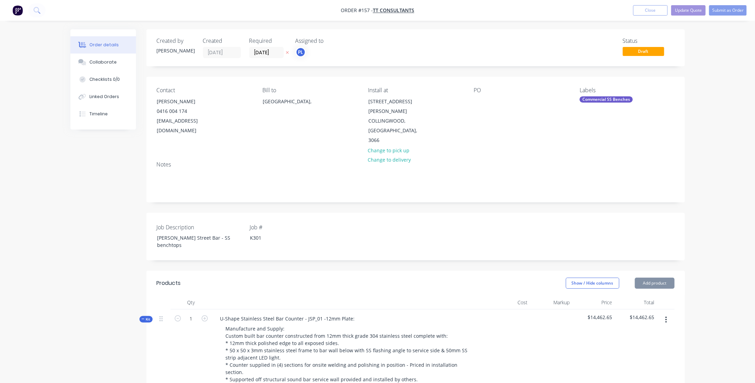
type input "$105.00"
type input "$102.00"
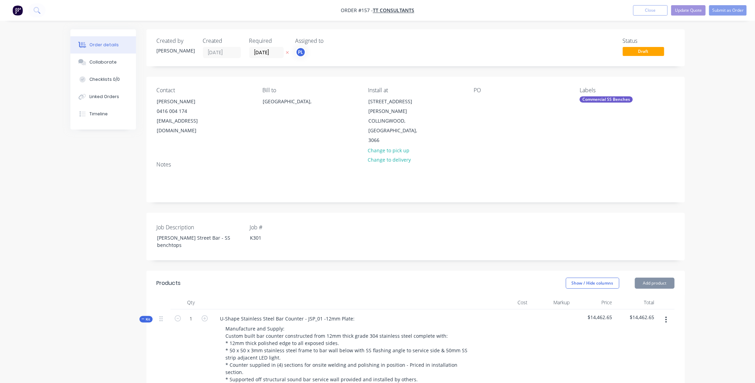
type input "$204.00"
type input "$102.00"
type input "$204.00"
type input "$30.00"
type input "20"
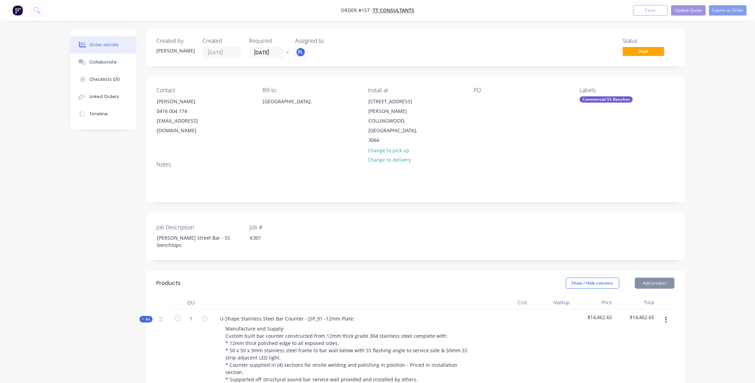
type input "$36.00"
type input "$306.00"
type input "$40.00"
type input "20"
type input "$48.00"
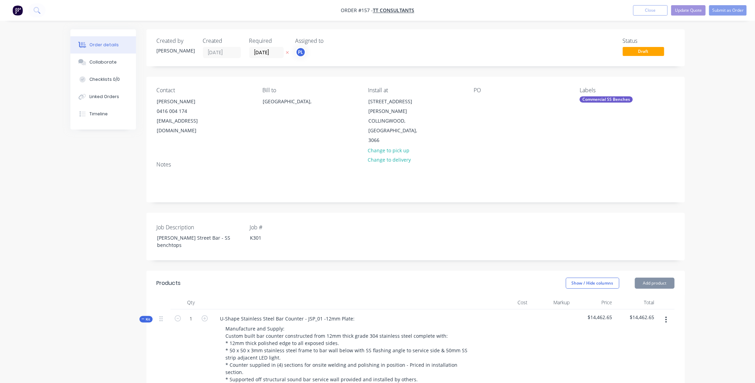
type input "$48.00"
type input "$115.00"
type input "20"
type input "$138.00"
type input "$552.00"
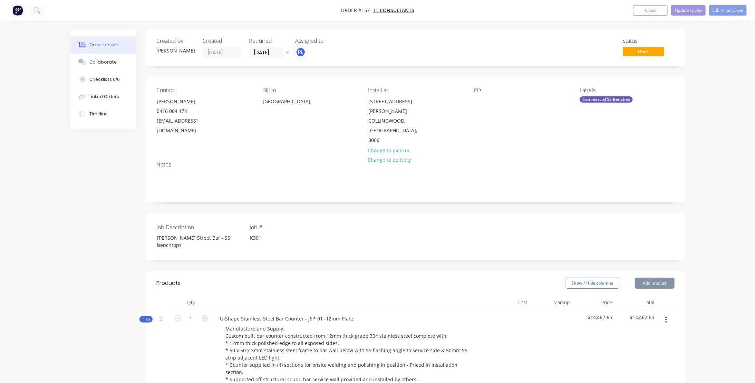
type input "$55.00"
type input "20"
type input "$66.00"
type input "$561.00"
type input "$80.00"
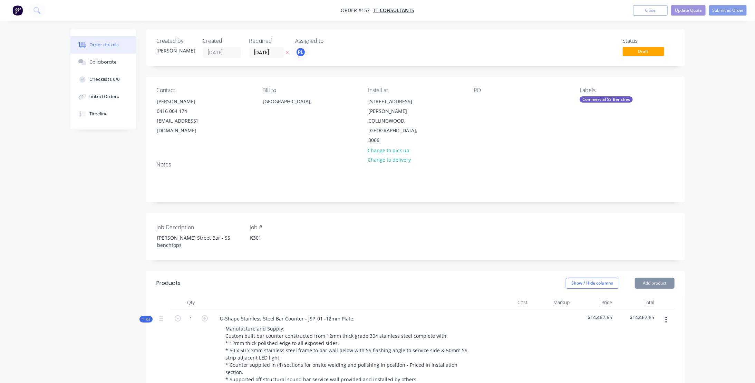
type input "20"
type input "$96.00"
type input "$192.00"
type input "$55.00"
type input "90"
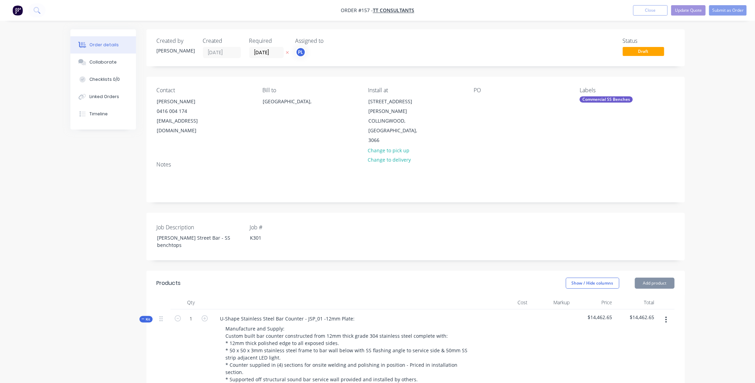
type input "$104.50"
type input "$2,220.63"
type input "$55.00"
type input "90"
type input "$104.50"
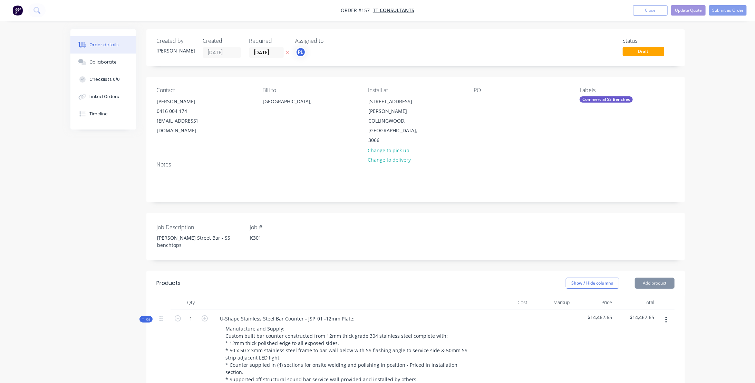
type input "$104.50"
type input "$105.00"
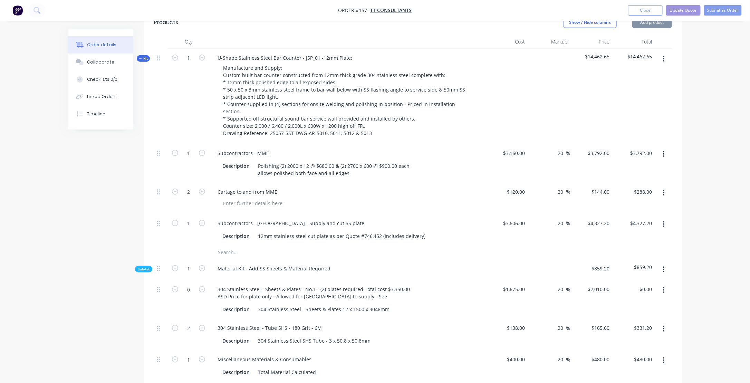
scroll to position [138, 0]
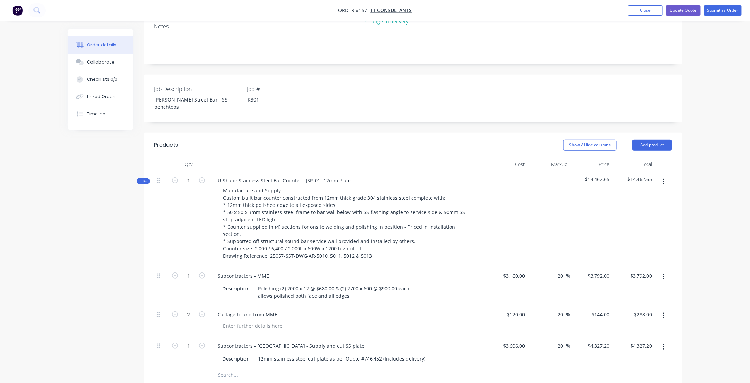
click at [140, 179] on icon "button" at bounding box center [140, 180] width 3 height 3
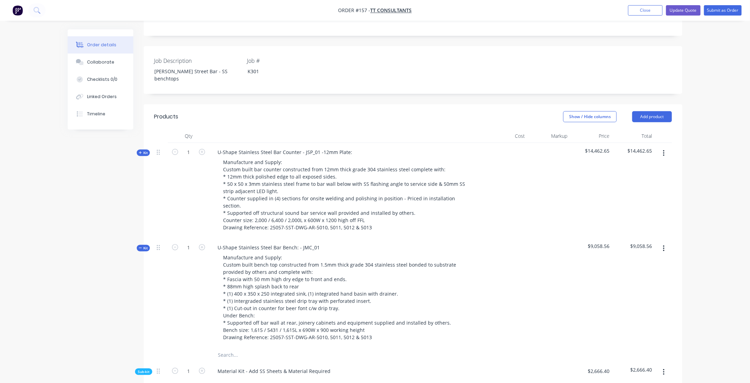
scroll to position [173, 0]
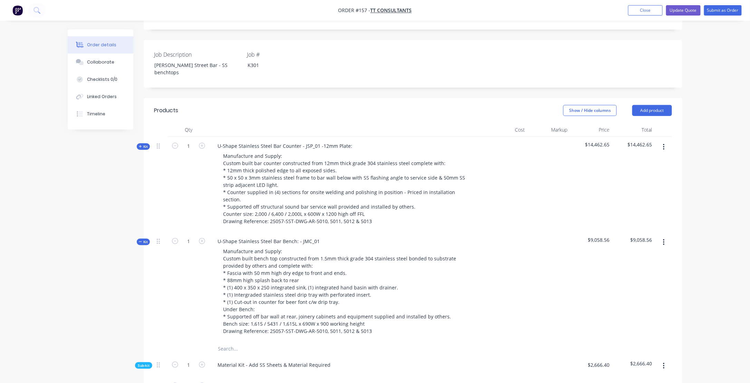
click at [139, 240] on icon "button" at bounding box center [140, 241] width 3 height 3
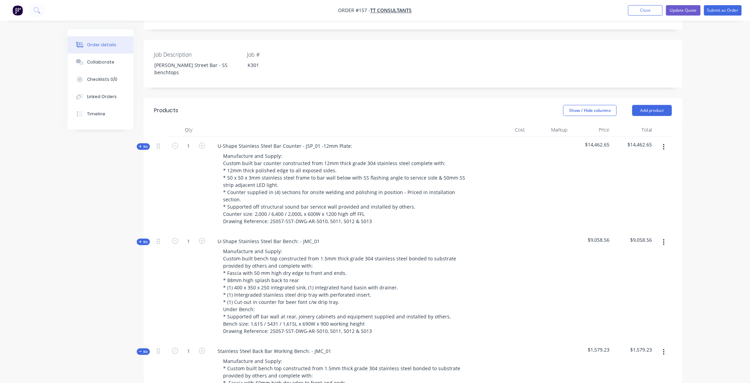
click at [140, 350] on icon "button" at bounding box center [140, 351] width 3 height 3
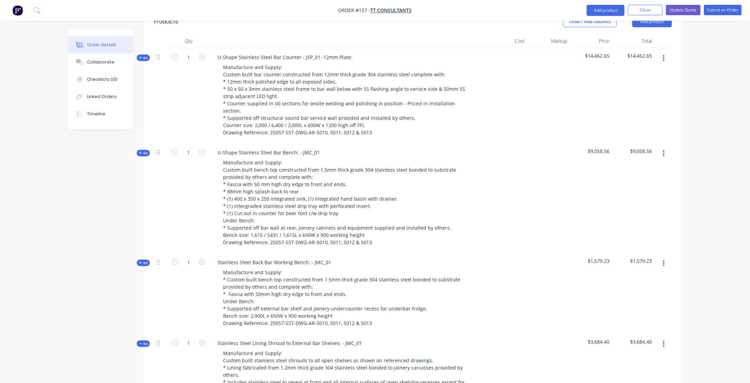
scroll to position [276, 0]
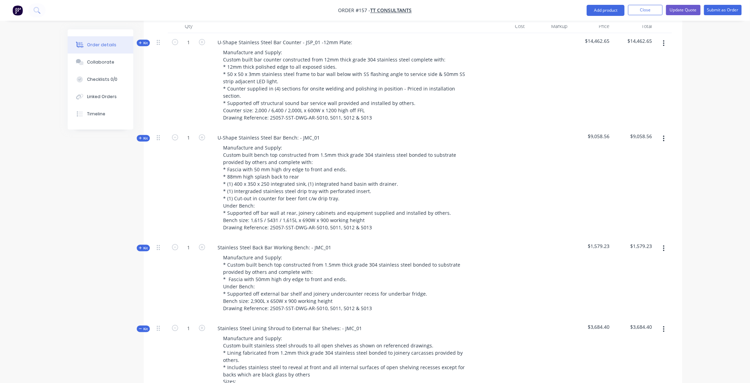
click at [138, 326] on button "Kit" at bounding box center [143, 329] width 13 height 7
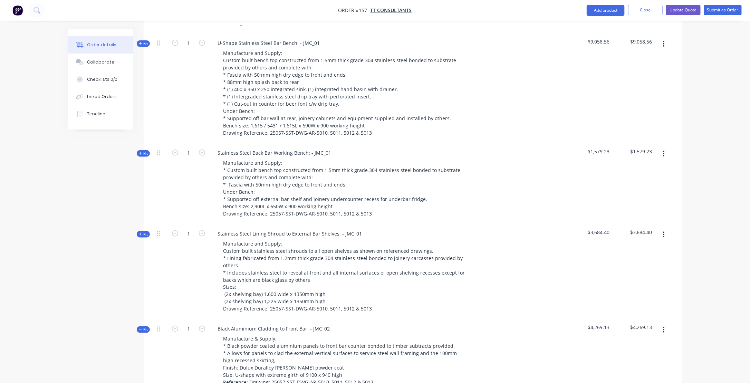
scroll to position [415, 0]
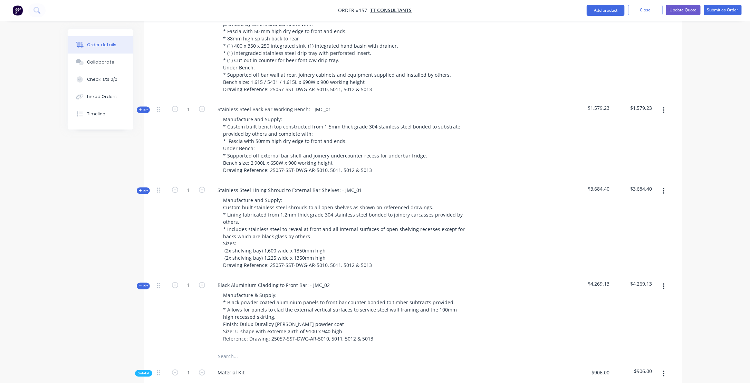
click at [139, 284] on icon "button" at bounding box center [140, 285] width 3 height 3
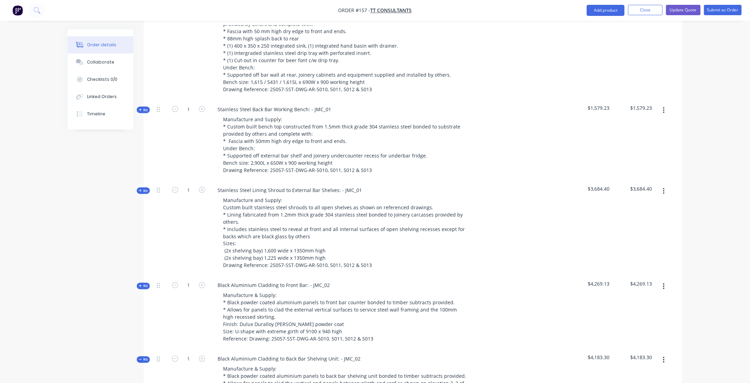
scroll to position [484, 0]
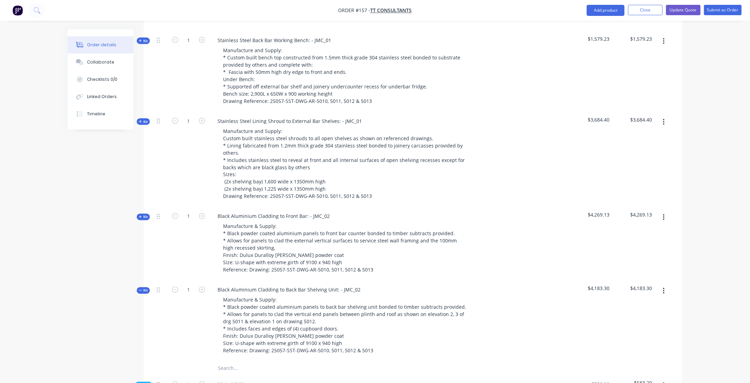
click at [140, 290] on icon "button" at bounding box center [140, 290] width 3 height 0
click at [139, 370] on icon "button" at bounding box center [140, 371] width 3 height 3
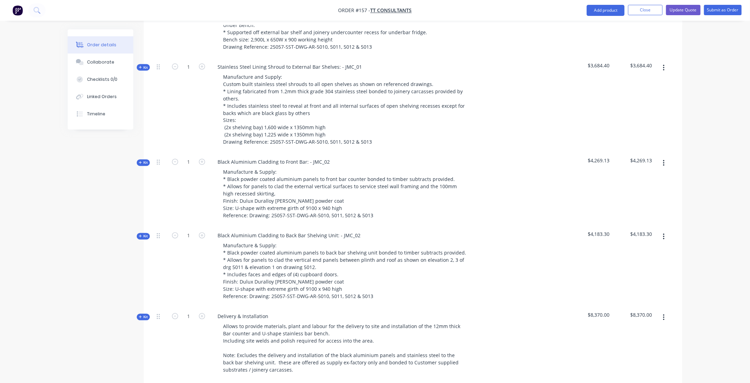
scroll to position [553, 0]
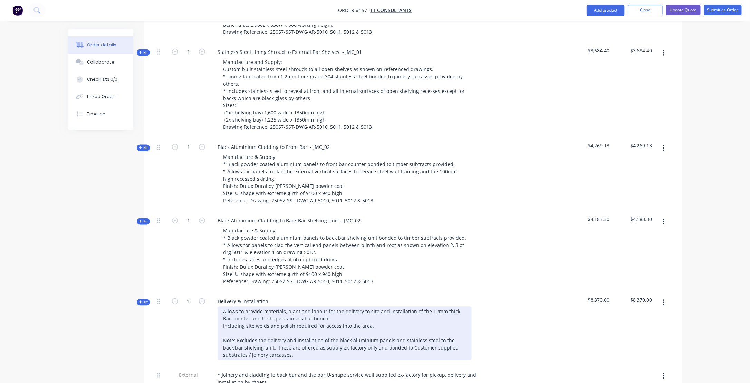
click at [231, 307] on div "Allows to provide materials, plant and labour for the delivery to site and inst…" at bounding box center [345, 334] width 254 height 54
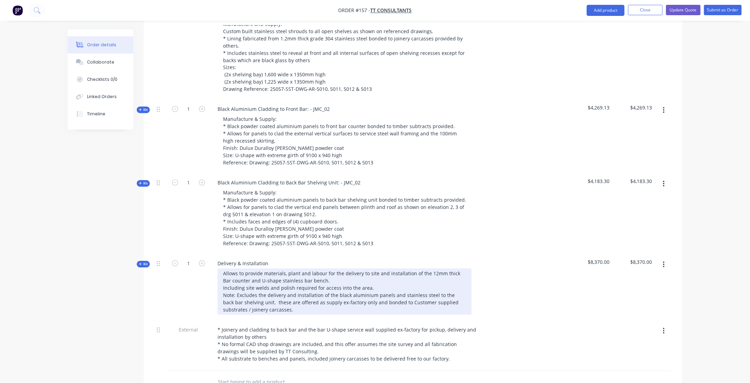
scroll to position [622, 0]
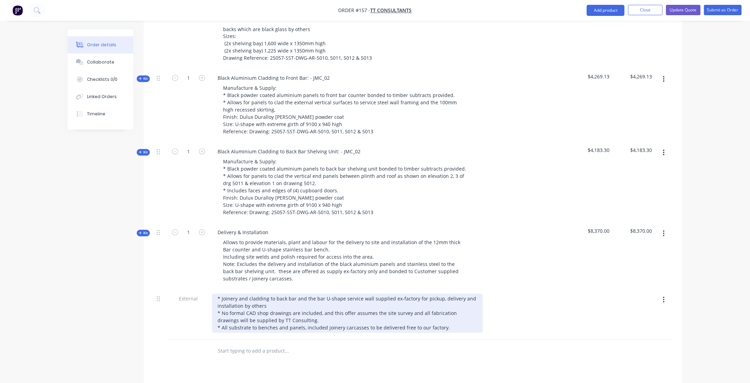
click at [303, 294] on div "* Joinery and cladding to back bar and the bar U-shape service wall supplied ex…" at bounding box center [347, 313] width 271 height 39
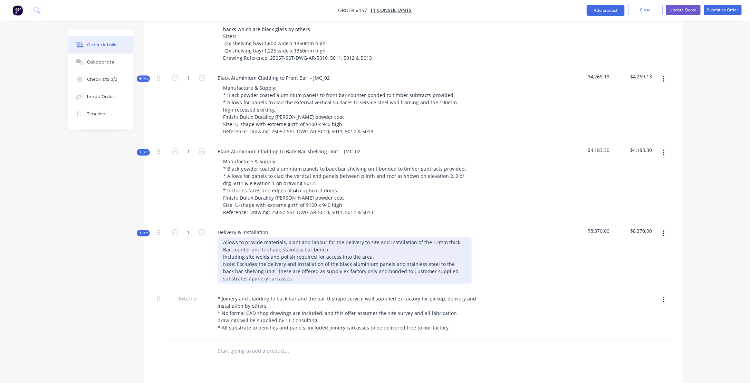
click at [266, 238] on div "Allows to provide materials, plant and labour for the delivery to site and inst…" at bounding box center [345, 261] width 254 height 46
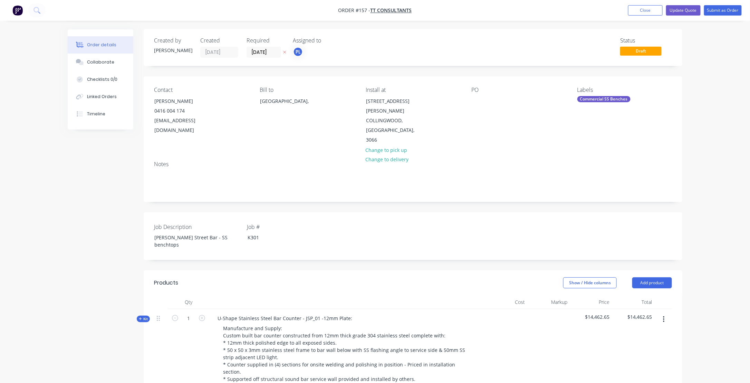
scroll to position [0, 0]
click at [227, 233] on div "[PERSON_NAME] Street Bar - SS benchtops" at bounding box center [192, 241] width 86 height 17
drag, startPoint x: 203, startPoint y: 217, endPoint x: 230, endPoint y: 226, distance: 28.6
click at [227, 233] on div "[PERSON_NAME] Street Bar - SS benchtops" at bounding box center [192, 241] width 86 height 17
drag, startPoint x: 195, startPoint y: 217, endPoint x: 235, endPoint y: 220, distance: 39.9
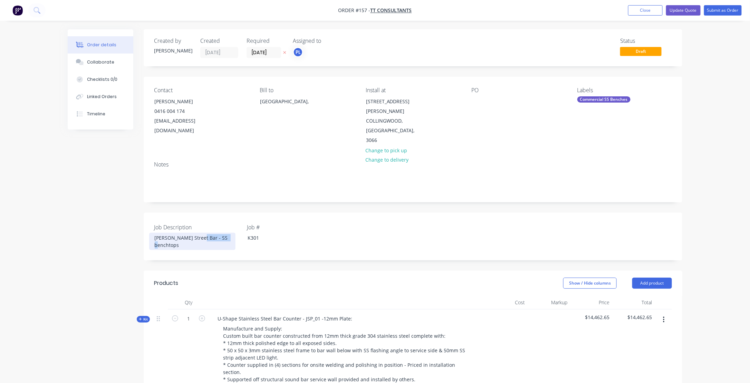
click at [235, 233] on div "[PERSON_NAME] Street Bar - SS benchtops" at bounding box center [192, 241] width 86 height 17
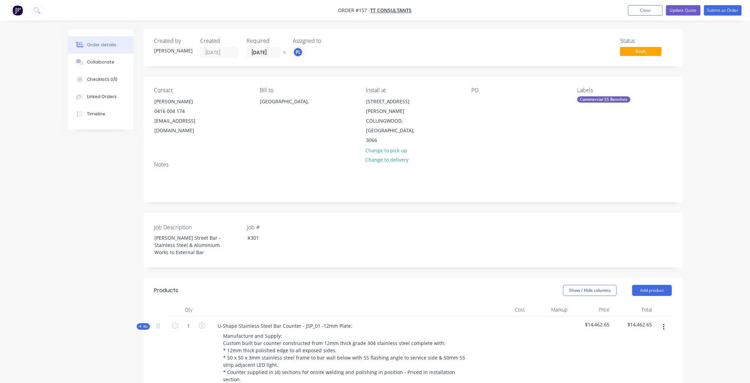
click at [311, 230] on div "Job # K301" at bounding box center [290, 240] width 86 height 34
click at [690, 10] on button "Update Quote" at bounding box center [683, 10] width 35 height 10
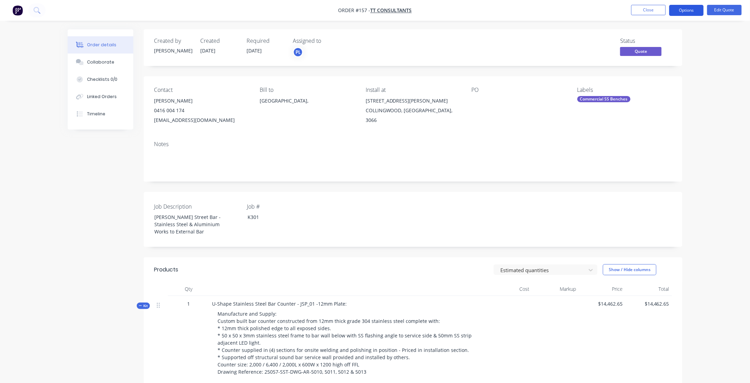
click at [685, 10] on button "Options" at bounding box center [686, 10] width 35 height 11
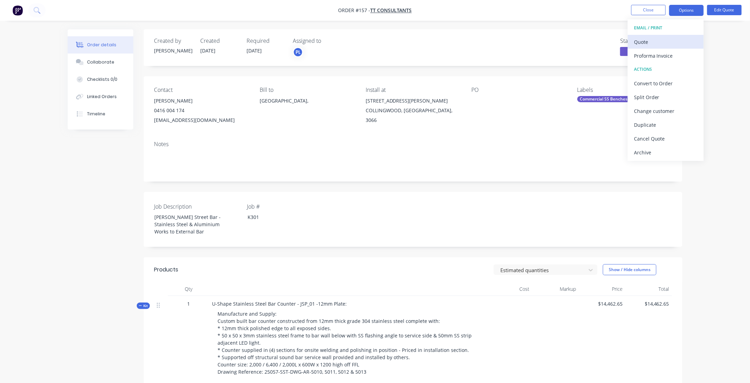
click at [642, 39] on div "Quote" at bounding box center [666, 42] width 64 height 10
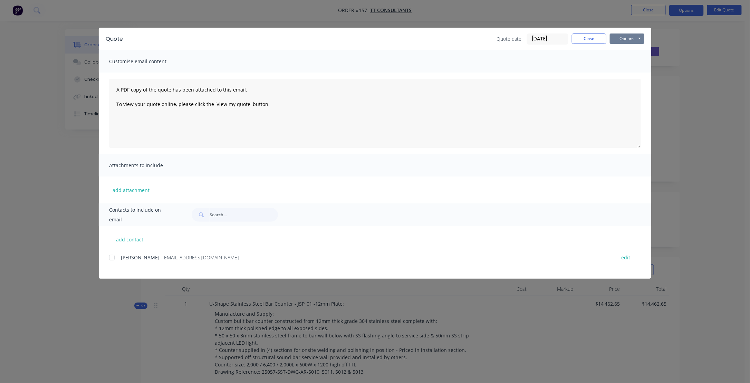
click at [631, 38] on button "Options" at bounding box center [627, 39] width 35 height 10
click at [633, 51] on button "Preview" at bounding box center [632, 50] width 44 height 11
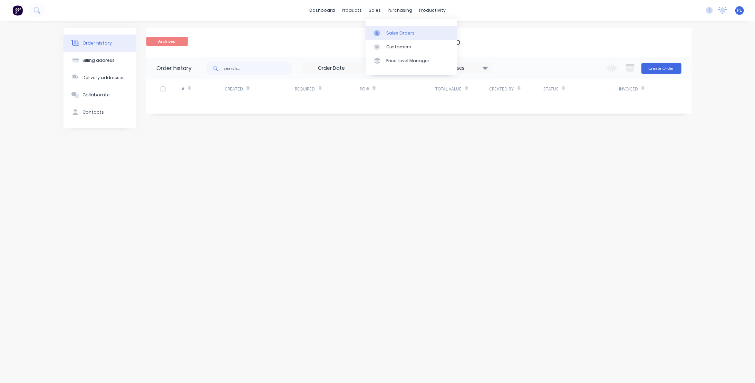
click at [388, 33] on div "Sales Orders" at bounding box center [401, 33] width 28 height 6
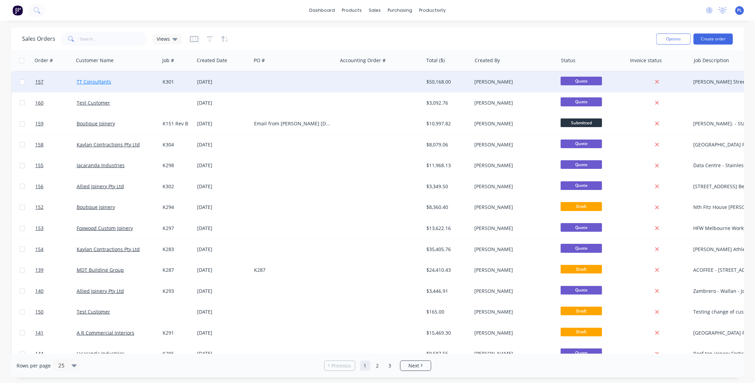
click at [90, 81] on link "TT Consultants" at bounding box center [94, 81] width 35 height 7
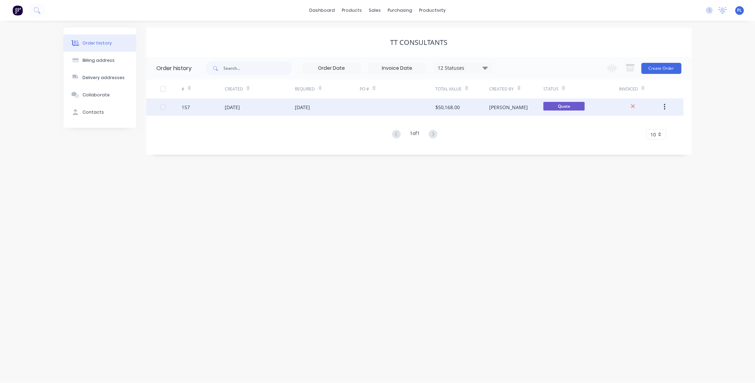
click at [187, 108] on div "157" at bounding box center [186, 107] width 8 height 7
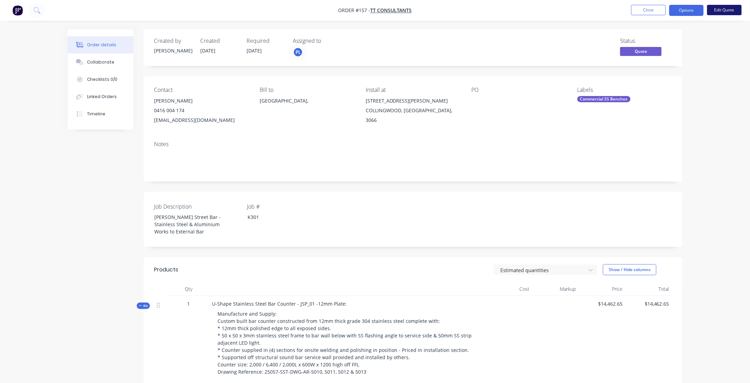
click at [732, 9] on button "Edit Quote" at bounding box center [724, 10] width 35 height 10
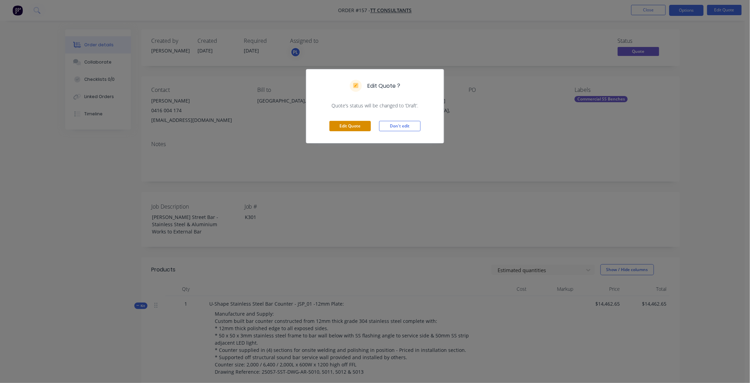
click at [352, 127] on button "Edit Quote" at bounding box center [350, 126] width 41 height 10
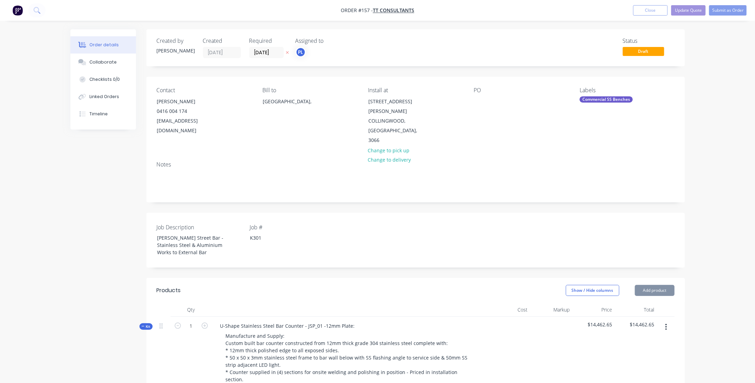
type input "$3,160.00"
type input "20"
type input "$3,792.00"
type input "$120.00"
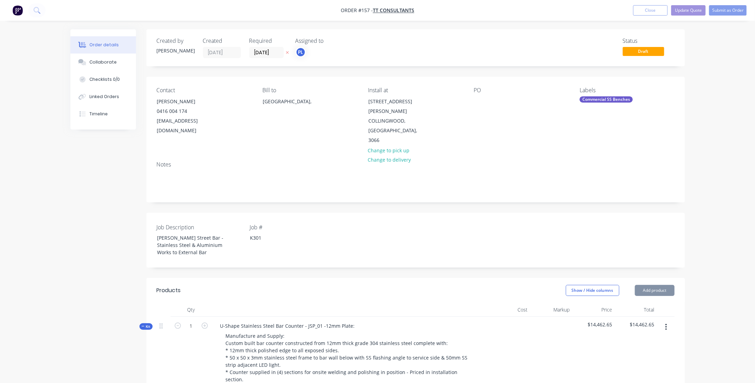
type input "20"
type input "$144.00"
type input "$288.00"
type input "$3,606.00"
type input "20"
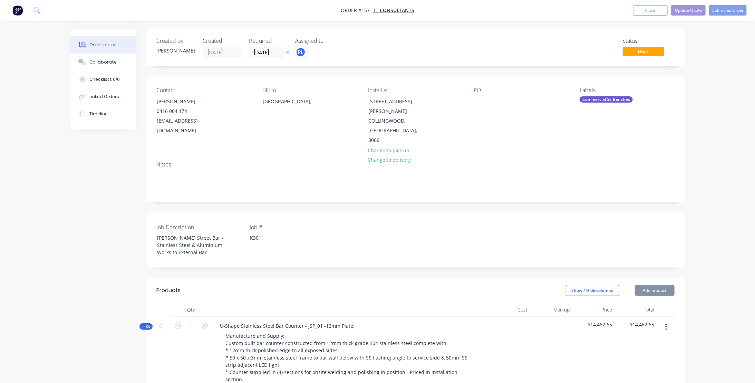
type input "$4,327.20"
type input "$1,675.00"
type input "20"
type input "$2,010.00"
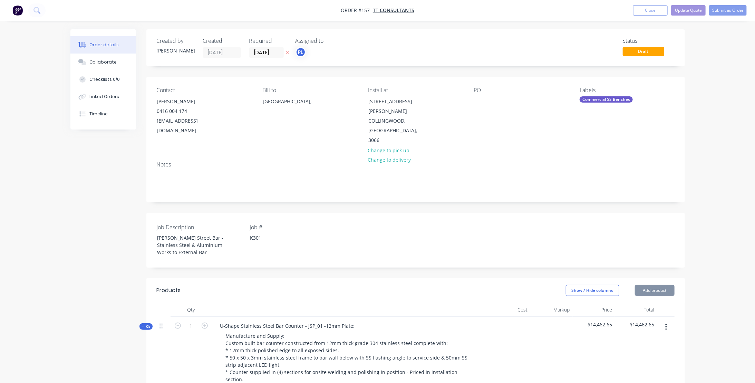
type input "$138.00"
type input "20"
type input "$165.60"
type input "$331.20"
type input "$400.00"
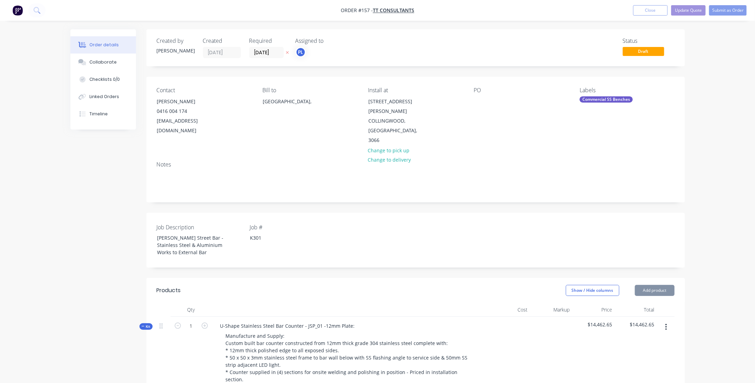
type input "20"
type input "$480.00"
type input "$40.00"
type input "20"
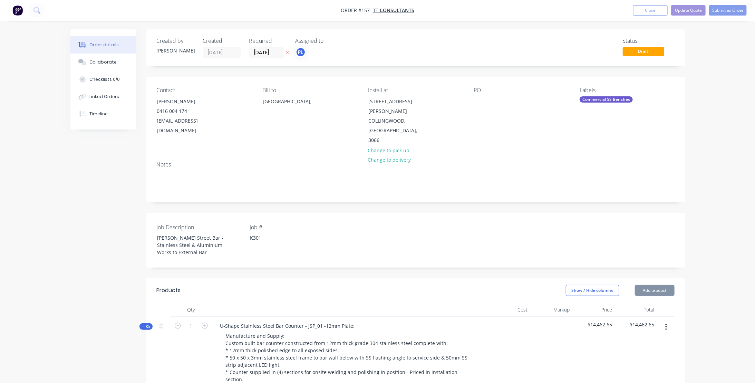
type input "$48.00"
type input "$55.00"
type input "90"
type input "$104.50"
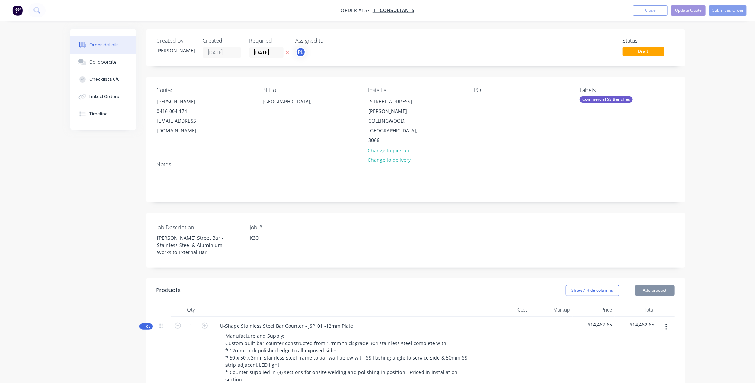
type input "$3,814.25"
type input "$105.00"
type input "$55.00"
type input "90"
type input "$104.50"
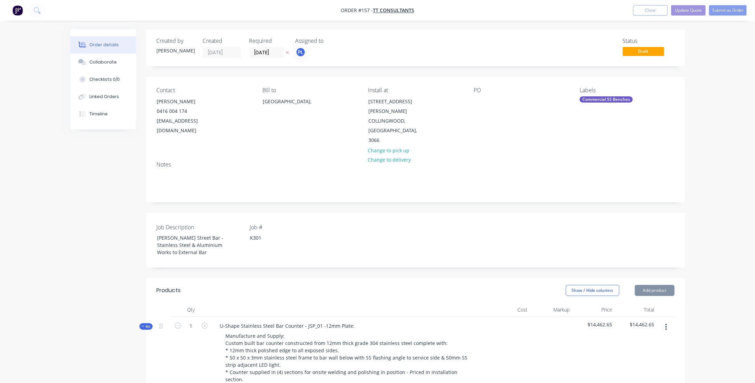
type input "$418.00"
type input "$105.00"
type input "$102.00"
type input "$204.00"
type input "$50.00"
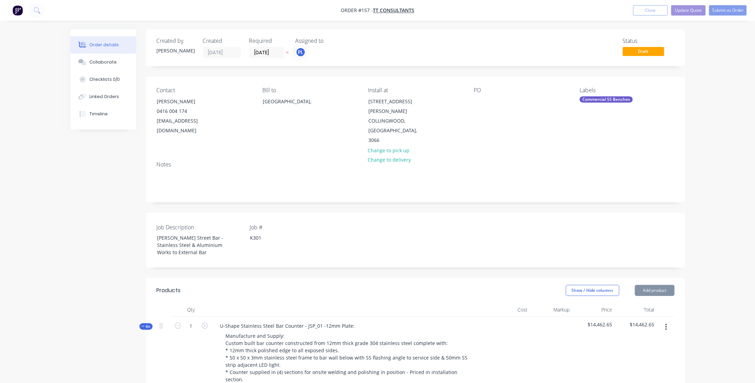
type input "90"
type input "$95.00"
type input "$570.00"
type input "$50.00"
type input "90"
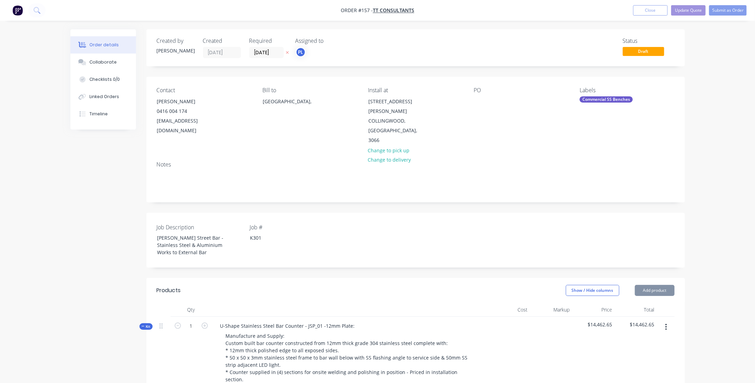
type input "$95.00"
type input "$190.00"
type input "$2,182.00"
type input "20"
type input "$2,618.40"
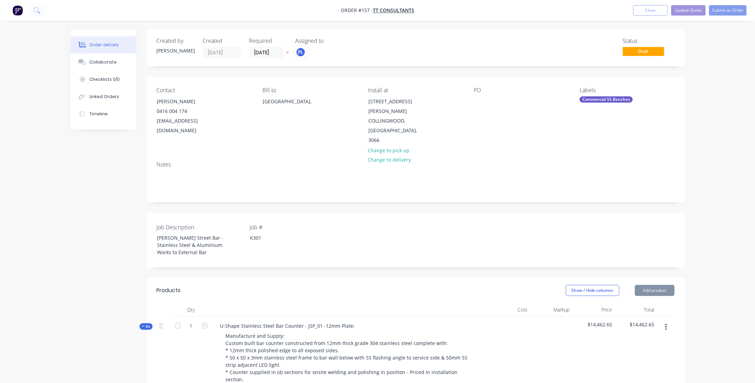
type input "$2,618.40"
type input "$40.00"
type input "20"
type input "$48.00"
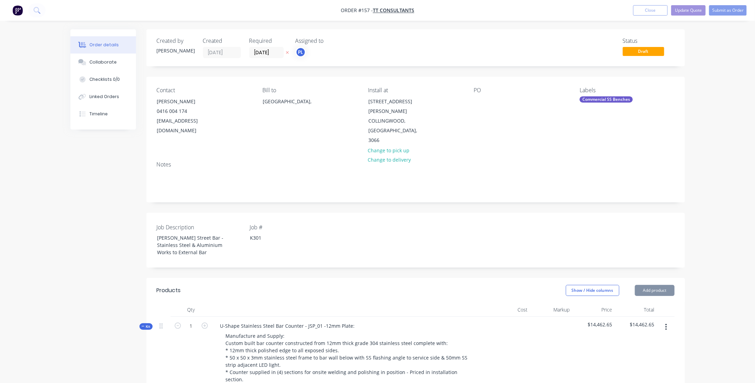
type input "$55.00"
type input "90"
type input "$104.50"
type input "$5,066.16"
type input "$105.00"
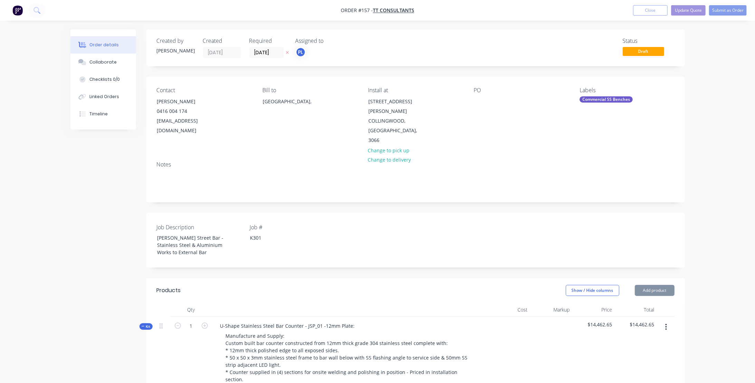
type input "$105.00"
type input "$102.00"
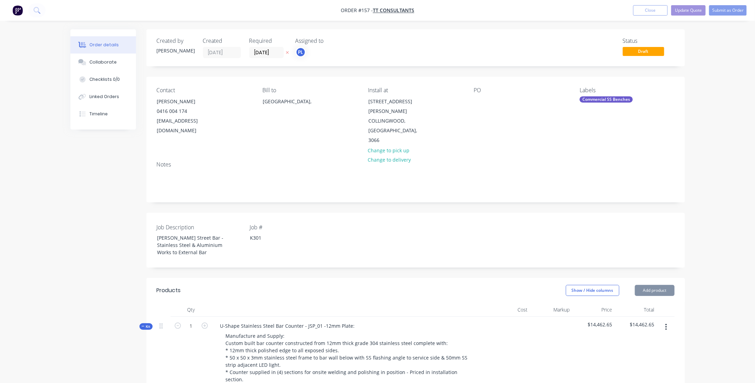
type input "$816.00"
type input "$102.00"
type input "$408.00"
type input "$185.00"
type input "20"
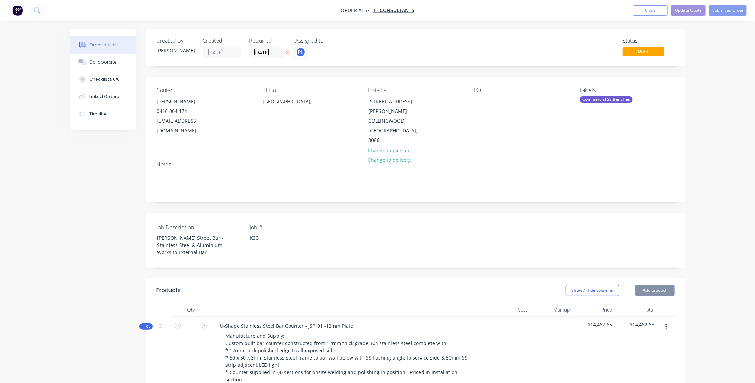
type input "$222.00"
type input "$30.00"
type input "20"
type input "$36.00"
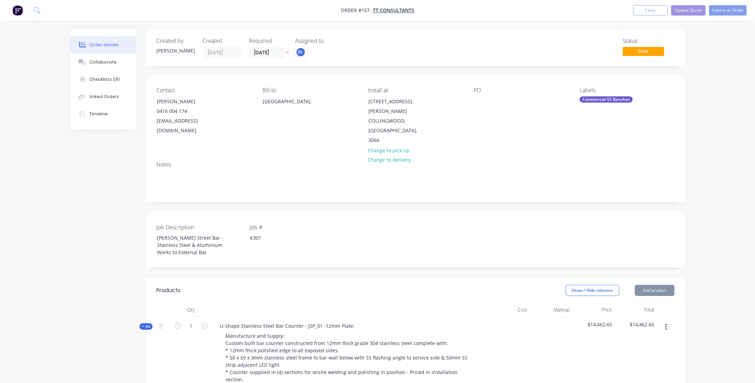
type input "$57.60"
type input "$40.00"
type input "20"
type input "$48.00"
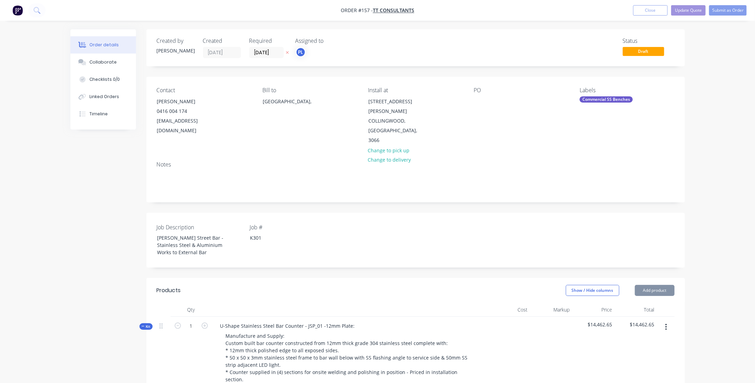
type input "$55.00"
type input "90"
type input "$104.50"
type input "$966.63"
type input "$105.00"
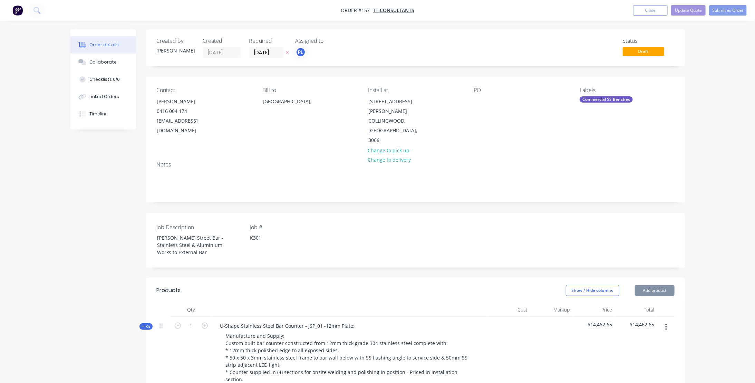
type input "$105.00"
type input "$50.00"
type input "90"
type input "$95.00"
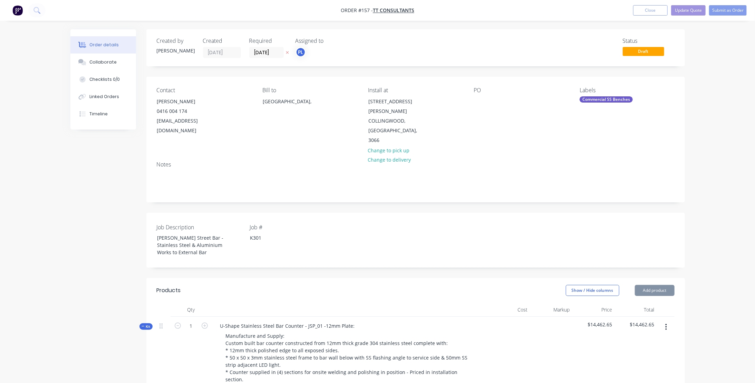
type input "$95.00"
type input "$50.00"
type input "90"
type input "$95.00"
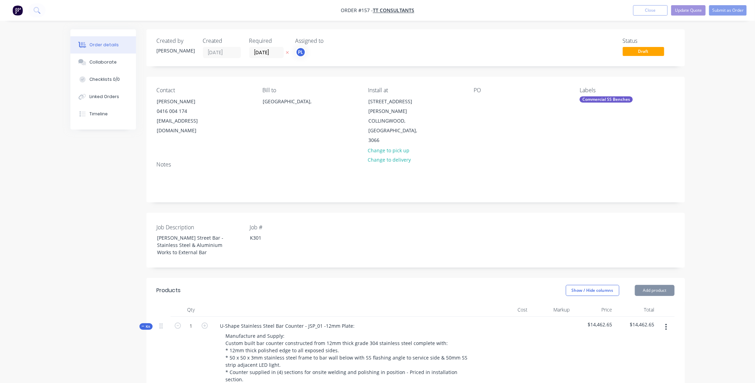
type input "$50.00"
type input "90"
type input "$95.00"
type input "$30.00"
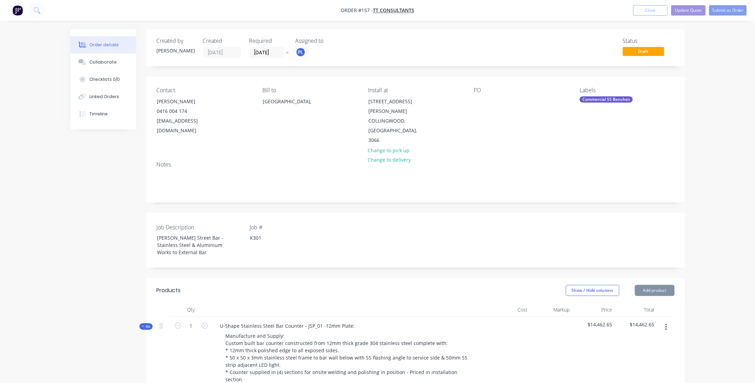
type input "20"
type input "$36.00"
type input "$576.00"
type input "$40.00"
type input "20"
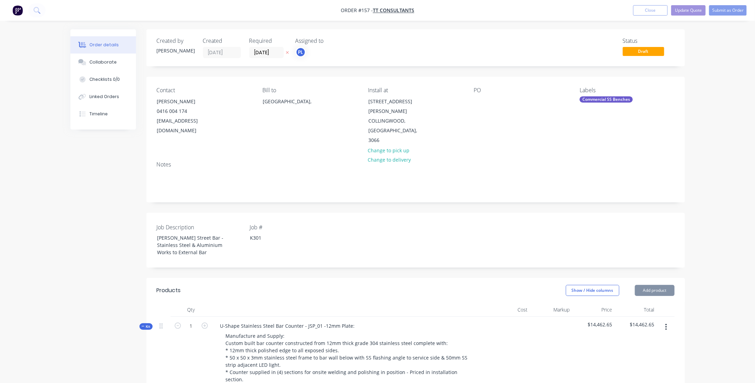
type input "$48.00"
type input "$183.00"
type input "20"
type input "$219.60"
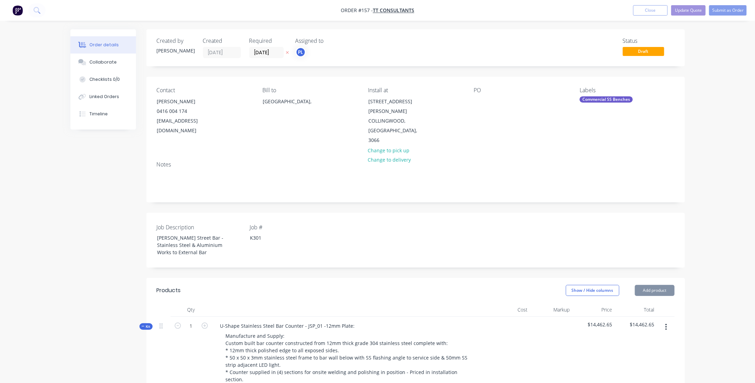
type input "$878.40"
type input "20"
type input "$80.00"
type input "20"
type input "$96.00"
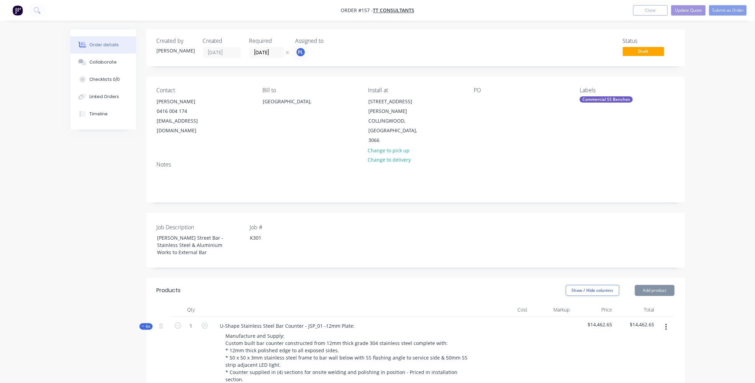
type input "$55.00"
type input "90"
type input "$104.50"
type input "$1,672.00"
type input "$105.00"
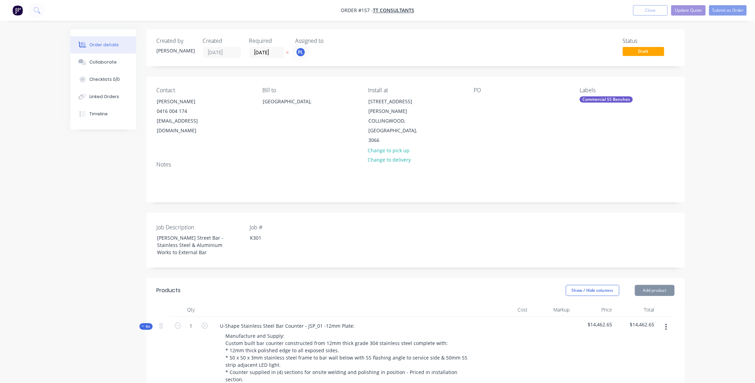
type input "$105.00"
type input "$102.00"
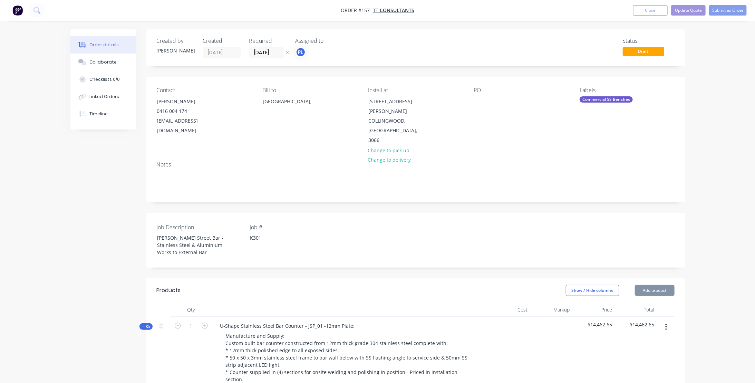
type input "$204.00"
type input "$102.00"
type input "$204.00"
type input "$30.00"
type input "20"
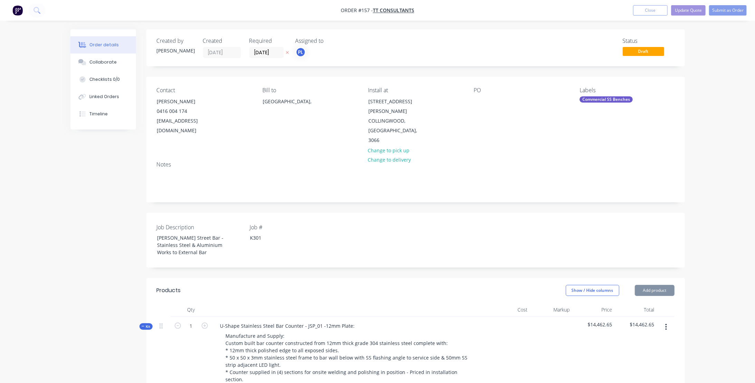
type input "$36.00"
type input "$306.00"
type input "$40.00"
type input "20"
type input "$48.00"
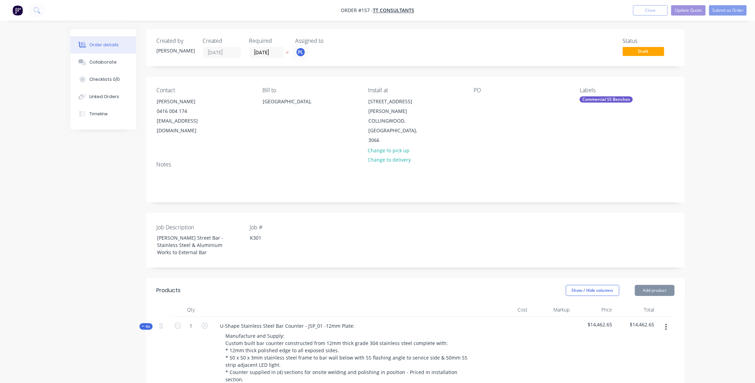
type input "$48.00"
type input "$115.00"
type input "20"
type input "$138.00"
type input "$552.00"
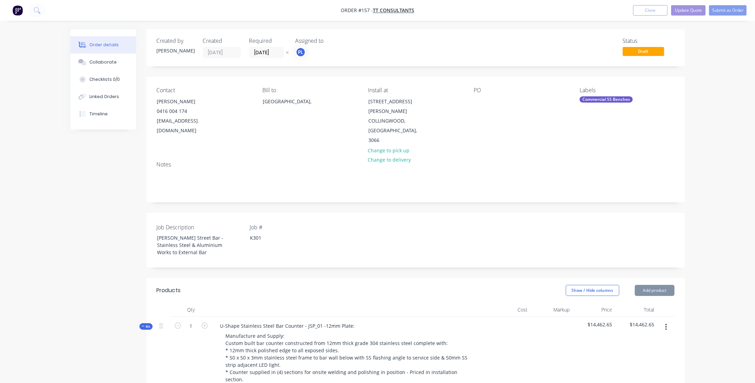
type input "$55.00"
type input "20"
type input "$66.00"
type input "$561.00"
type input "$80.00"
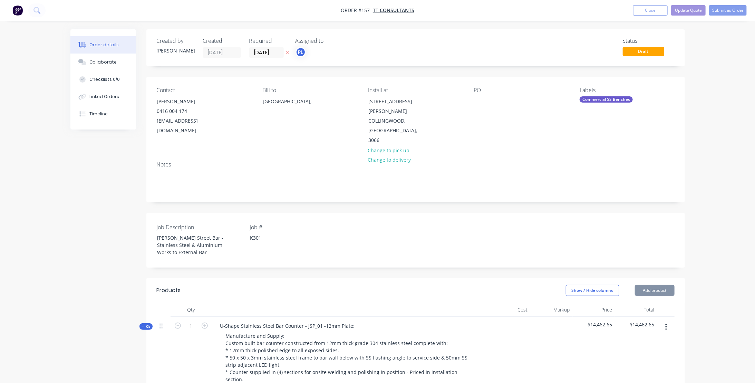
type input "20"
type input "$96.00"
type input "$192.00"
type input "$55.00"
type input "90"
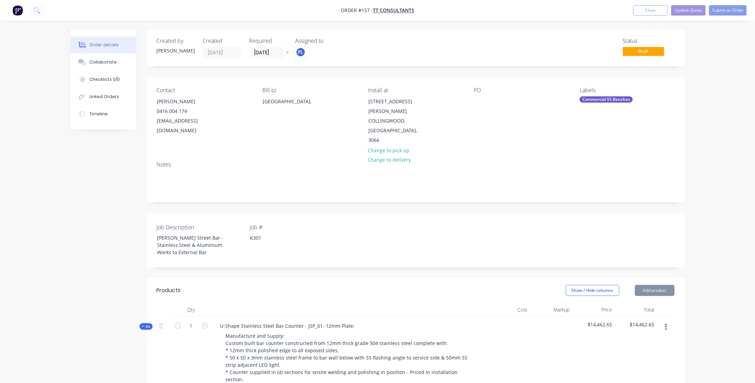
type input "$104.50"
type input "$2,220.63"
type input "$55.00"
type input "90"
type input "$104.50"
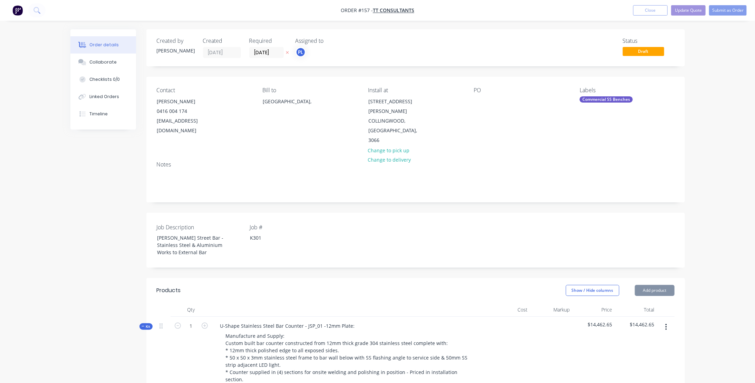
type input "$104.50"
type input "$105.00"
type input "$50.00"
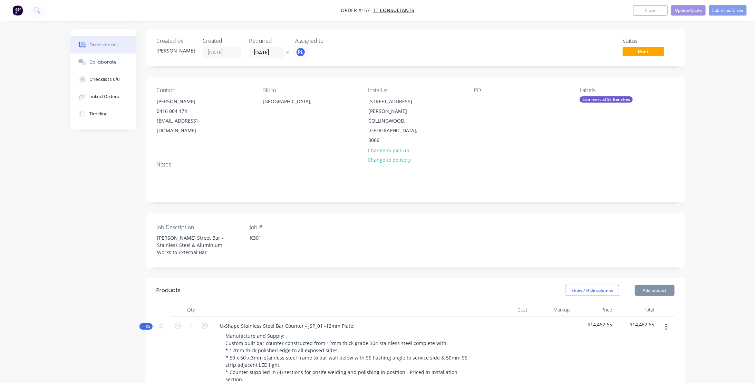
type input "90"
type input "$95.00"
type input "$50.00"
type input "90"
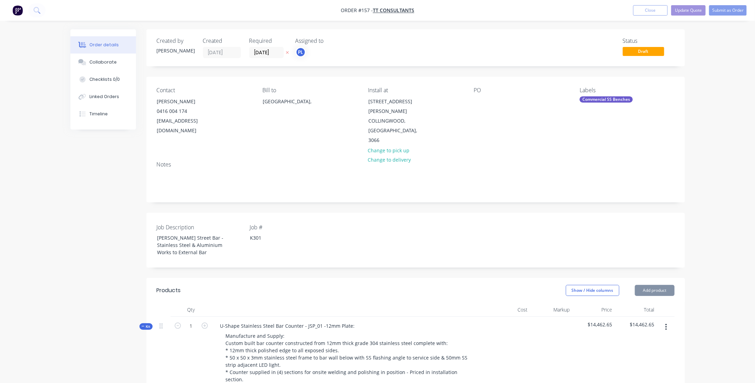
type input "$95.00"
type input "$50.00"
type input "90"
type input "$95.00"
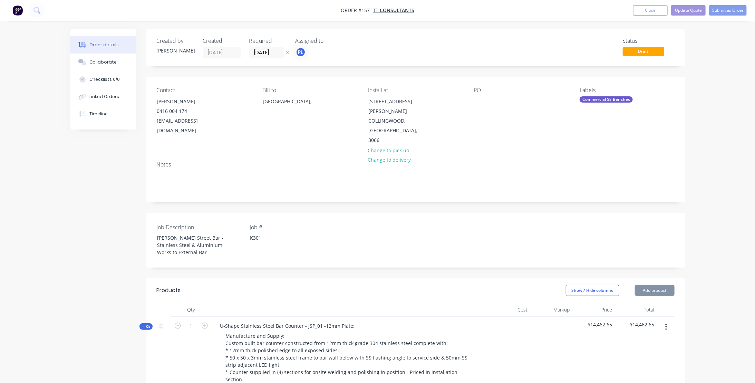
type input "$95.00"
type input "$30.00"
type input "20"
type input "$36.00"
type input "$259.20"
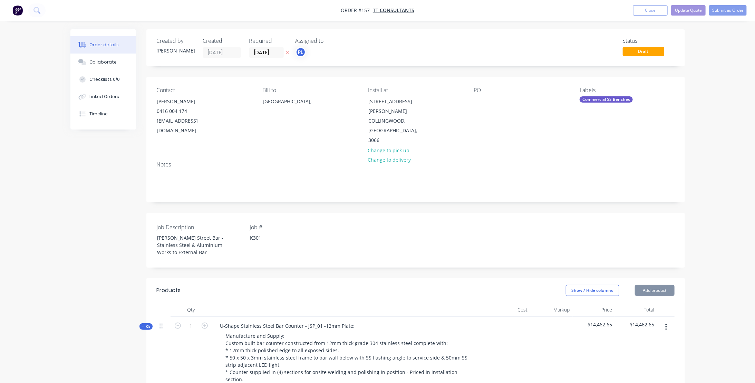
type input "$40.00"
type input "20"
type input "$48.00"
type input "$115.00"
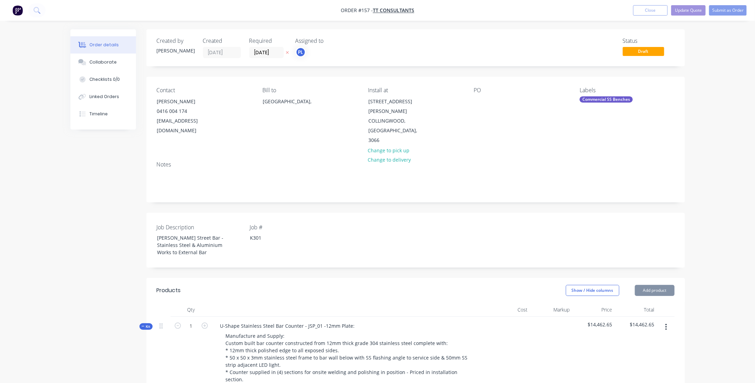
type input "20"
type input "$138.00"
type input "$276.00"
type input "$55.00"
type input "20"
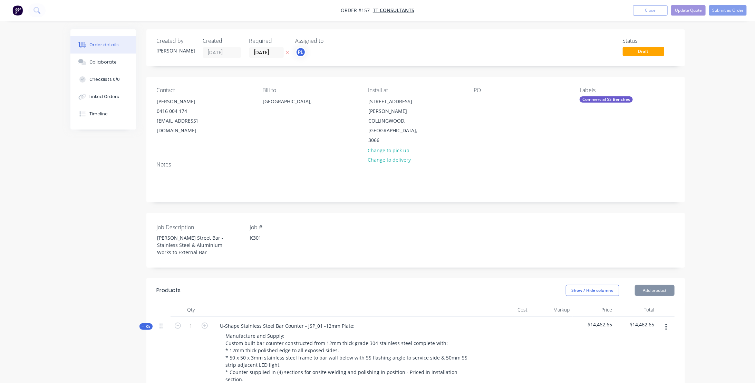
type input "$66.00"
type input "$501.60"
type input "$80.00"
type input "20"
type input "$96.00"
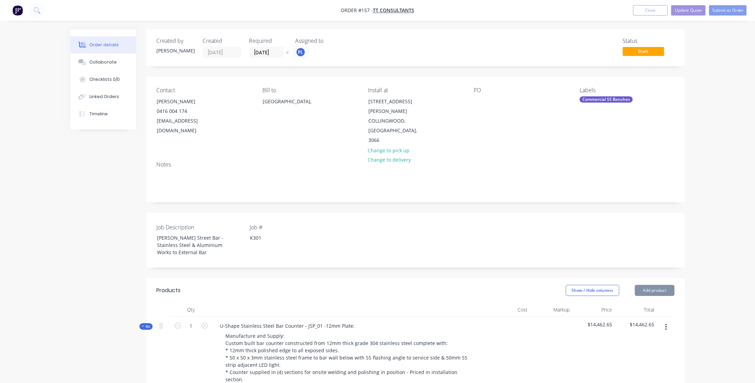
type input "$96.00"
type input "$55.00"
type input "90"
type input "$104.50"
type input "$836.00"
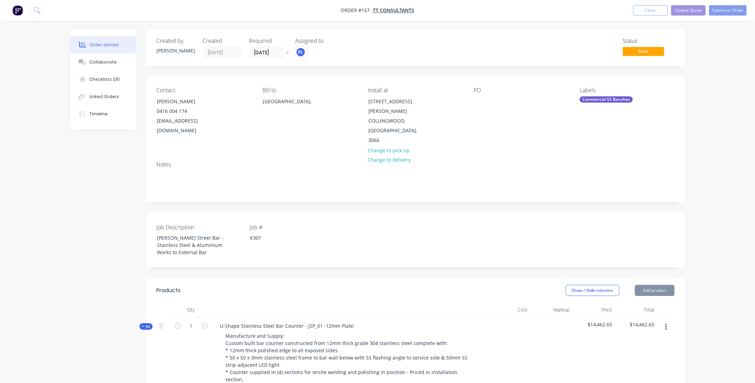
type input "$55.00"
type input "90"
type input "$104.50"
type input "$1,776.50"
type input "$105.00"
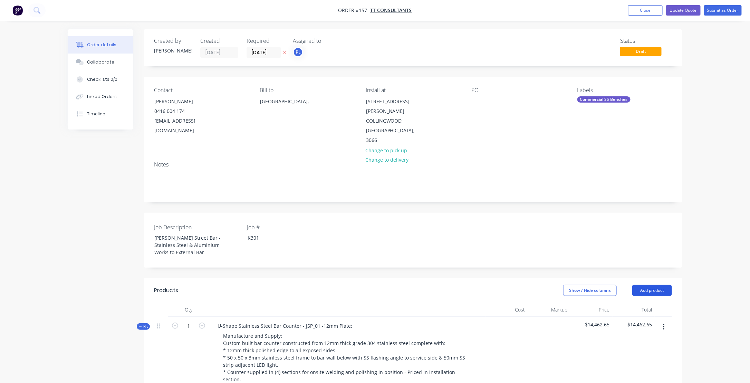
click at [656, 285] on button "Add product" at bounding box center [652, 290] width 40 height 11
click at [638, 303] on div "Product catalogue" at bounding box center [639, 308] width 53 height 10
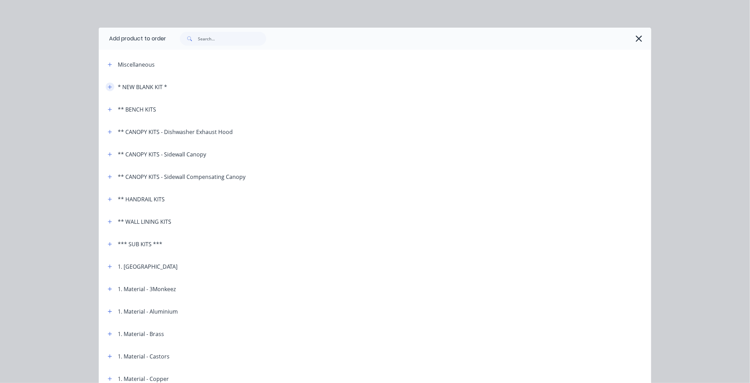
click at [109, 88] on icon "button" at bounding box center [110, 87] width 4 height 5
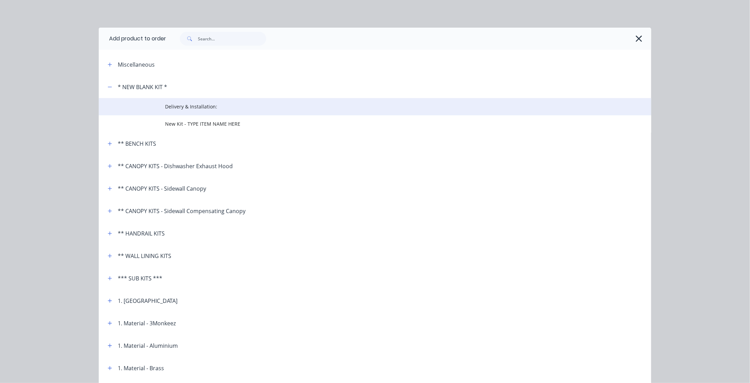
click at [186, 106] on span "Delivery & Installation:" at bounding box center [359, 106] width 389 height 7
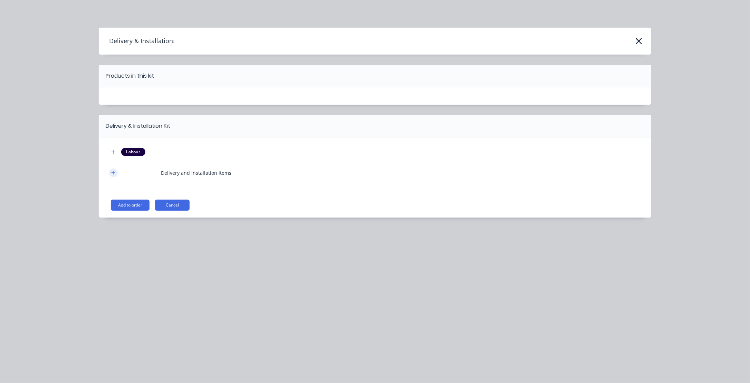
click at [113, 172] on icon "button" at bounding box center [114, 173] width 4 height 4
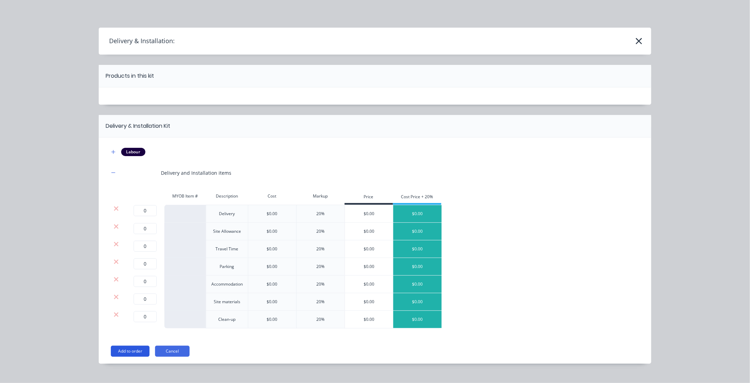
click at [127, 349] on button "Add to order" at bounding box center [130, 351] width 39 height 11
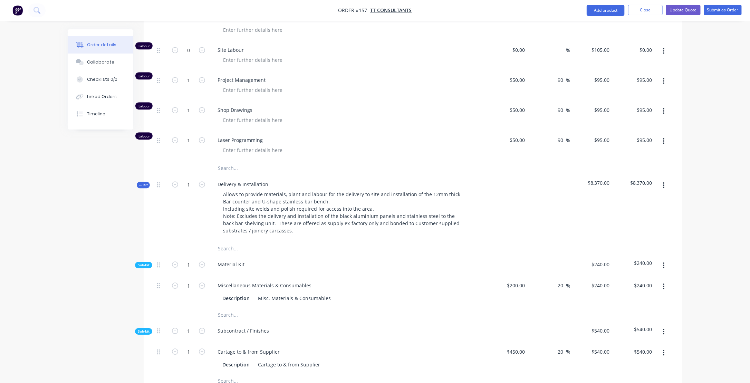
scroll to position [3489, 0]
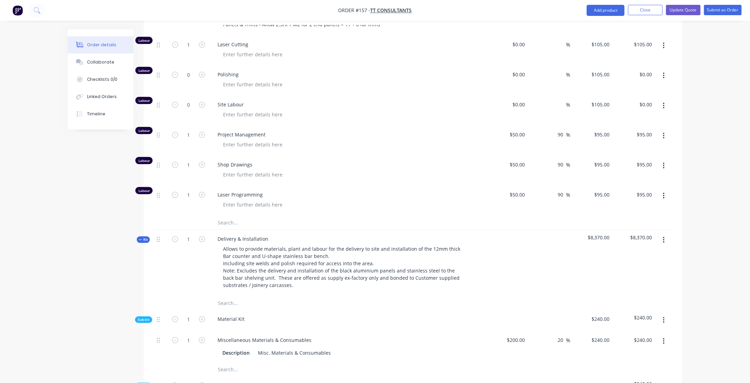
click at [140, 239] on icon "button" at bounding box center [140, 239] width 3 height 0
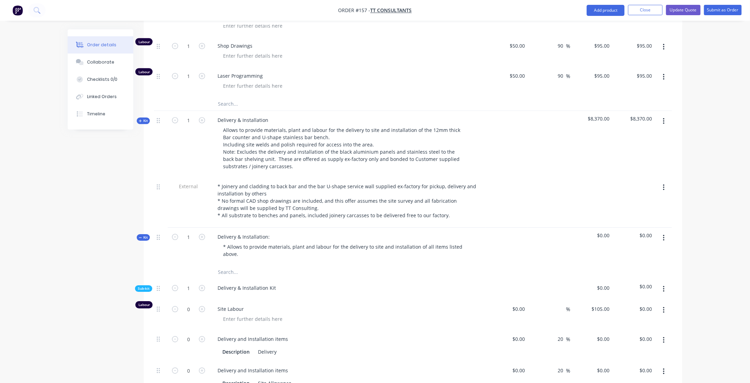
scroll to position [3627, 0]
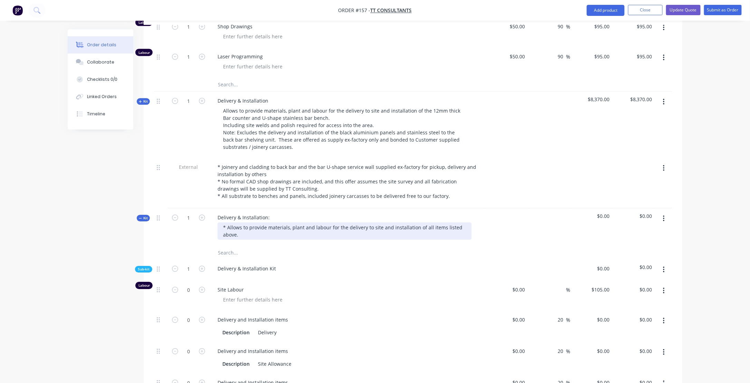
click at [261, 222] on div "* Allows to provide materials, plant and labour for the delivery to site and in…" at bounding box center [345, 230] width 254 height 17
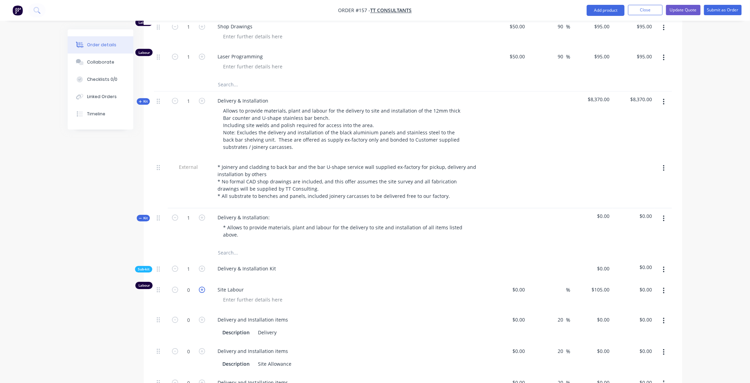
click at [202, 287] on icon "button" at bounding box center [202, 290] width 6 height 6
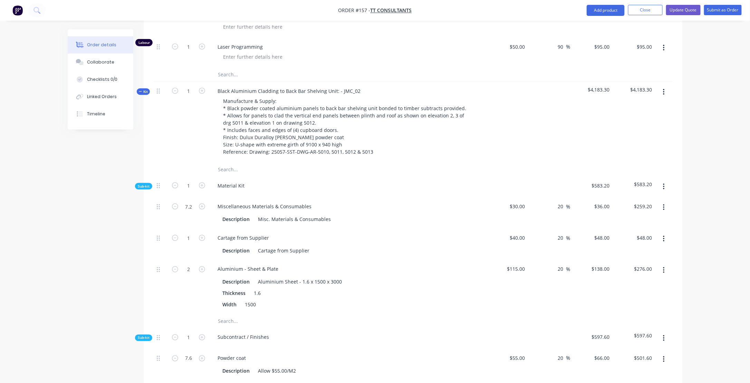
scroll to position [2971, 0]
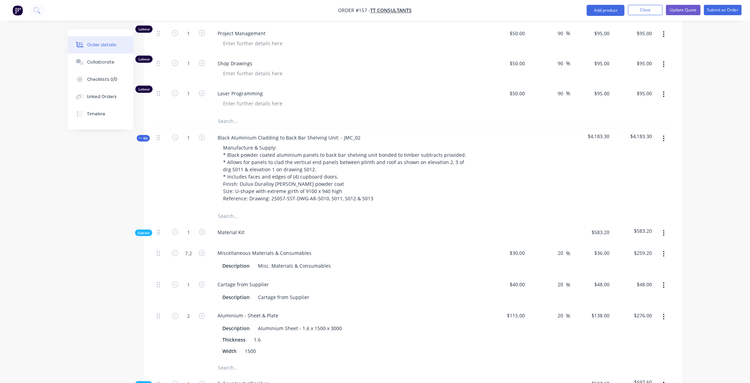
click at [139, 138] on icon "button" at bounding box center [140, 138] width 3 height 0
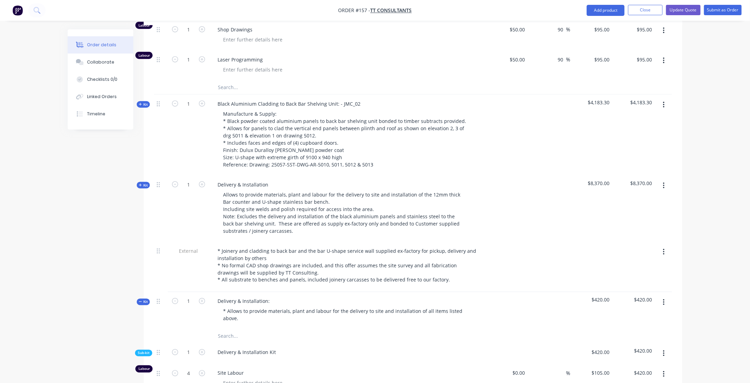
scroll to position [3005, 0]
click at [140, 183] on icon "button" at bounding box center [140, 184] width 3 height 3
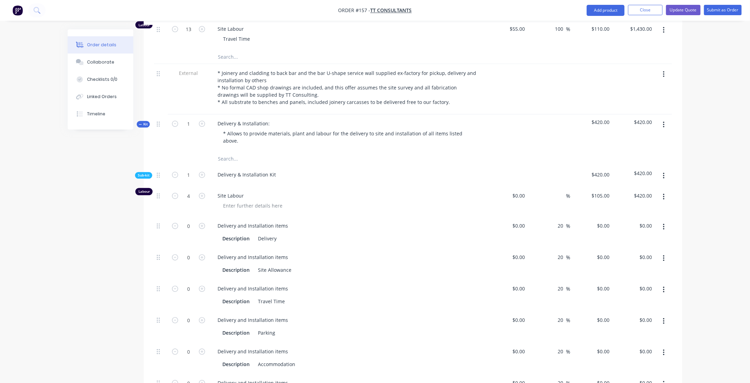
scroll to position [3489, 0]
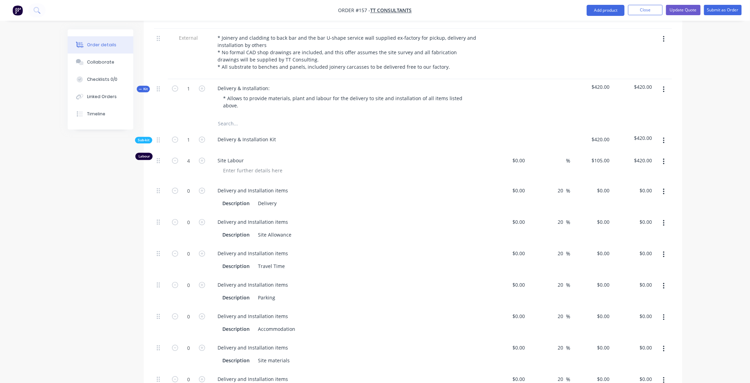
click at [139, 87] on icon "button" at bounding box center [140, 88] width 3 height 3
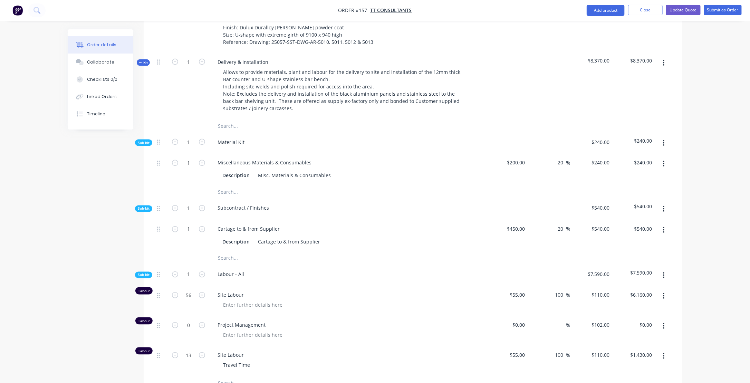
scroll to position [3073, 0]
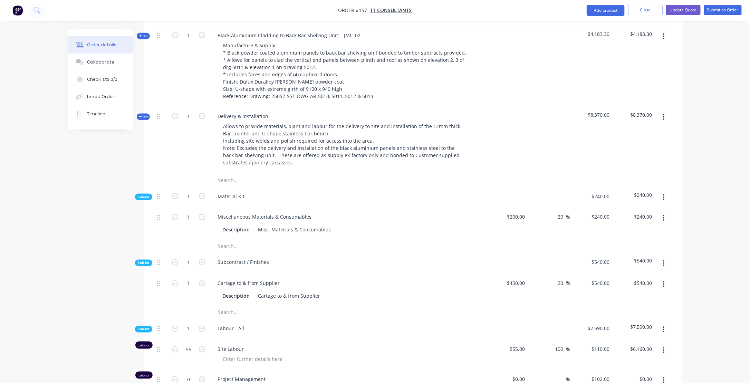
click at [140, 117] on icon "button" at bounding box center [140, 117] width 3 height 0
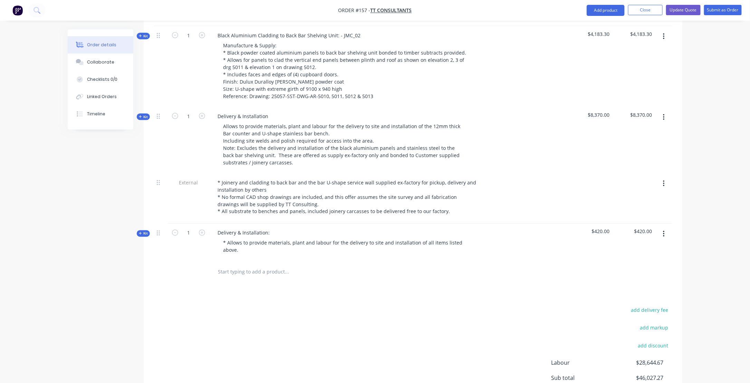
click at [665, 230] on icon "button" at bounding box center [664, 234] width 2 height 8
click at [625, 289] on div "Delete" at bounding box center [639, 294] width 53 height 10
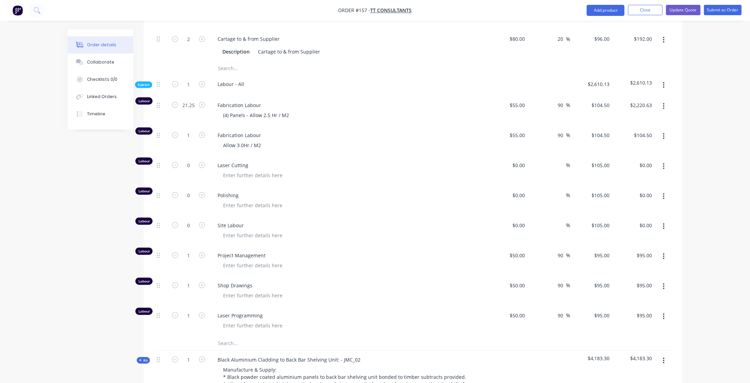
scroll to position [2727, 0]
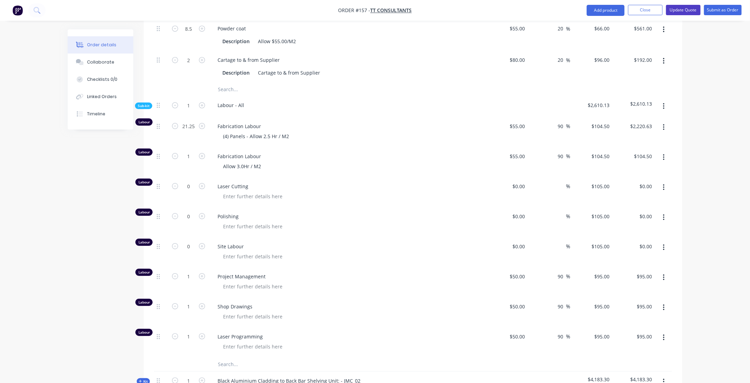
click at [683, 9] on button "Update Quote" at bounding box center [683, 10] width 35 height 10
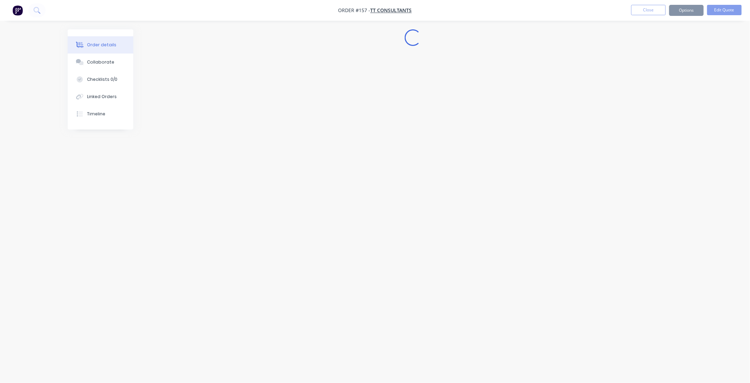
scroll to position [0, 0]
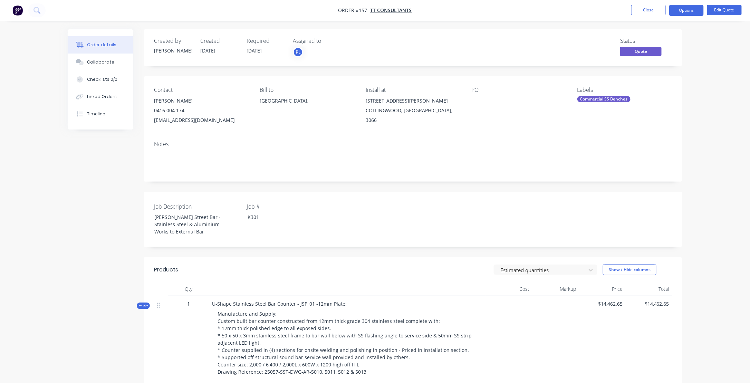
click at [163, 335] on div at bounding box center [161, 339] width 14 height 87
click at [140, 307] on icon "button" at bounding box center [140, 305] width 3 height 3
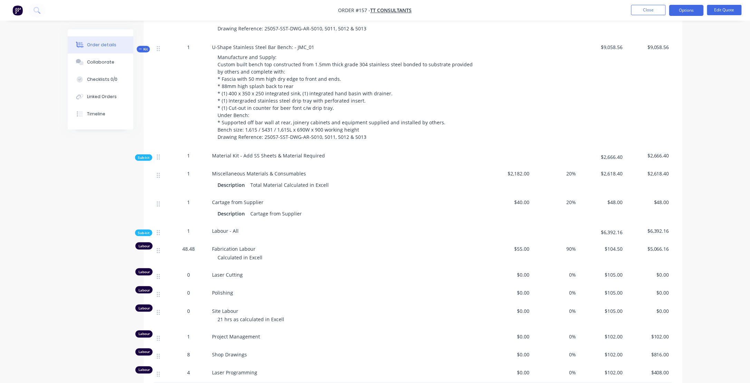
scroll to position [345, 0]
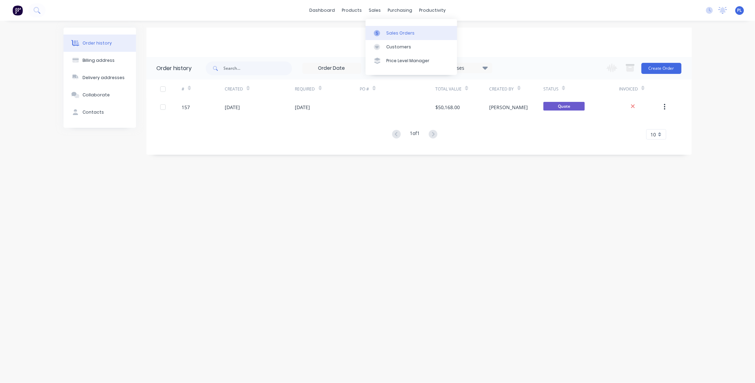
click at [403, 32] on div "Sales Orders" at bounding box center [401, 33] width 28 height 6
